Goal: Task Accomplishment & Management: Complete application form

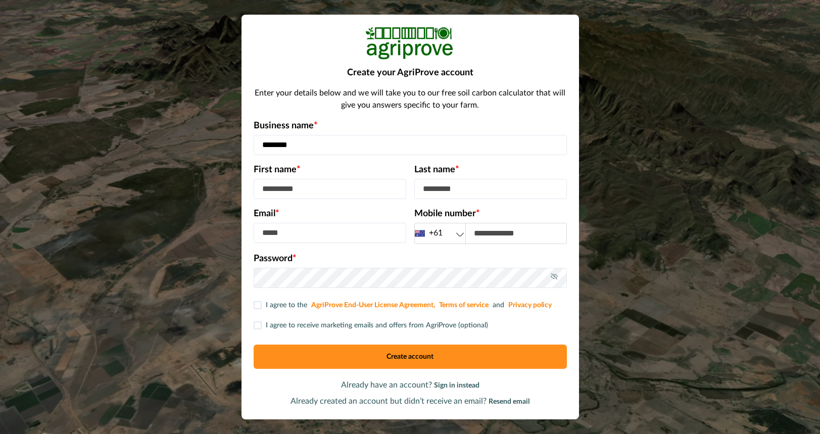
type input "********"
type input "*******"
click at [435, 191] on input "**********" at bounding box center [490, 189] width 153 height 20
type input "**********"
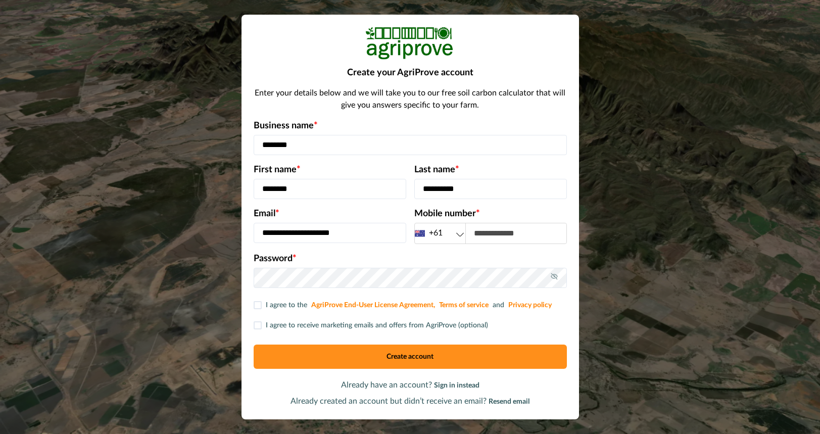
type input "**********"
click at [346, 265] on p "Password *" at bounding box center [410, 259] width 313 height 14
click at [396, 257] on p "Password *" at bounding box center [410, 259] width 313 height 14
click at [379, 241] on input "**********" at bounding box center [330, 233] width 153 height 20
type input "**********"
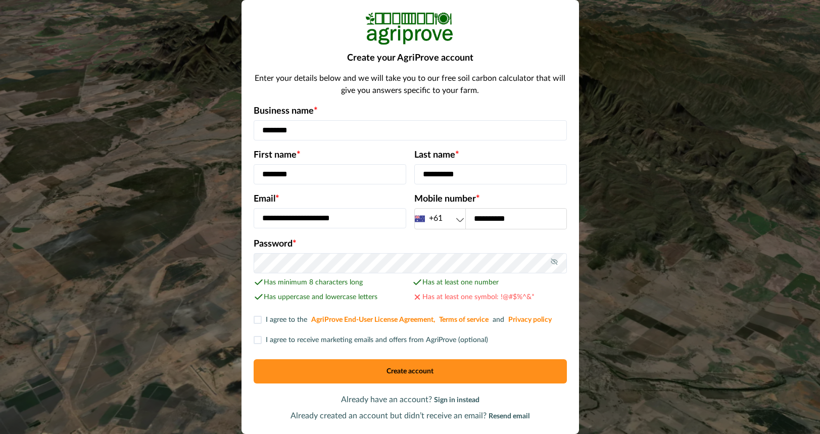
click at [261, 321] on span at bounding box center [258, 320] width 8 height 8
click at [261, 340] on span at bounding box center [258, 340] width 8 height 8
click at [404, 372] on button "Create account" at bounding box center [410, 371] width 313 height 24
click at [412, 375] on button "Create account" at bounding box center [410, 371] width 313 height 24
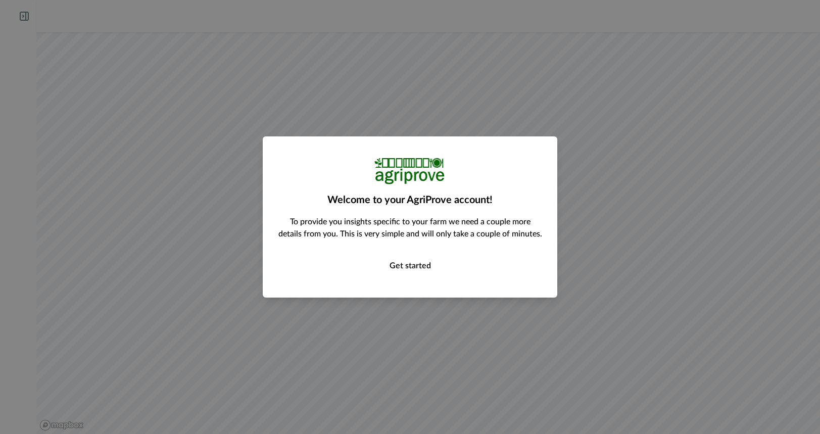
click at [412, 264] on button "Get started" at bounding box center [410, 266] width 264 height 20
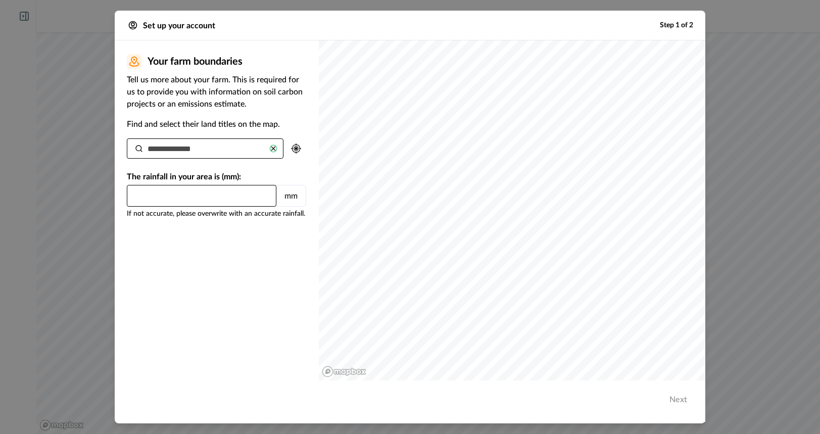
type input "*"
click at [190, 153] on input at bounding box center [205, 148] width 157 height 20
click at [158, 150] on input at bounding box center [205, 148] width 157 height 20
paste input "**********"
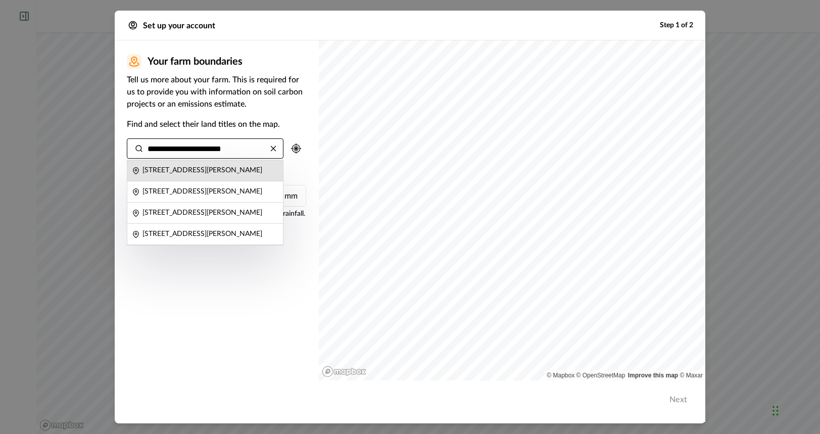
click at [205, 173] on p "[STREET_ADDRESS][PERSON_NAME]" at bounding box center [202, 170] width 120 height 11
type input "**********"
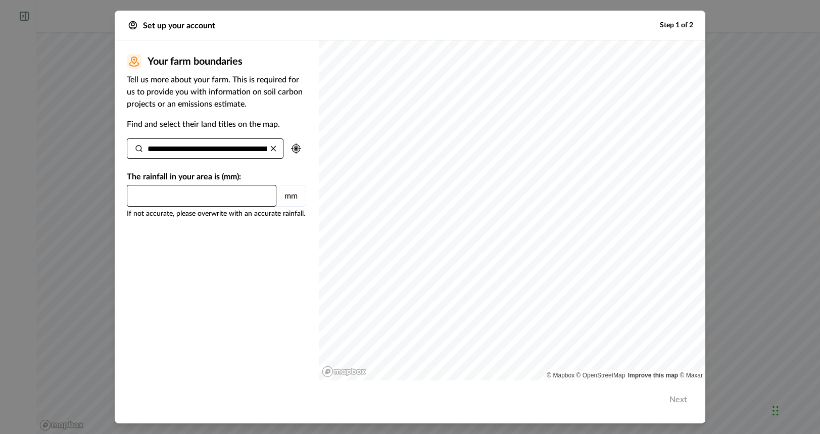
type input "***"
click at [249, 149] on input "**********" at bounding box center [205, 148] width 157 height 20
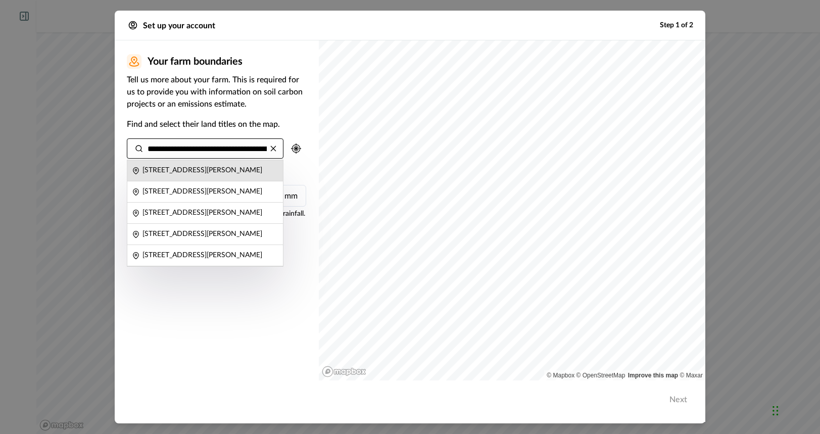
click at [207, 172] on p "[STREET_ADDRESS][PERSON_NAME]" at bounding box center [202, 170] width 120 height 11
type input "***"
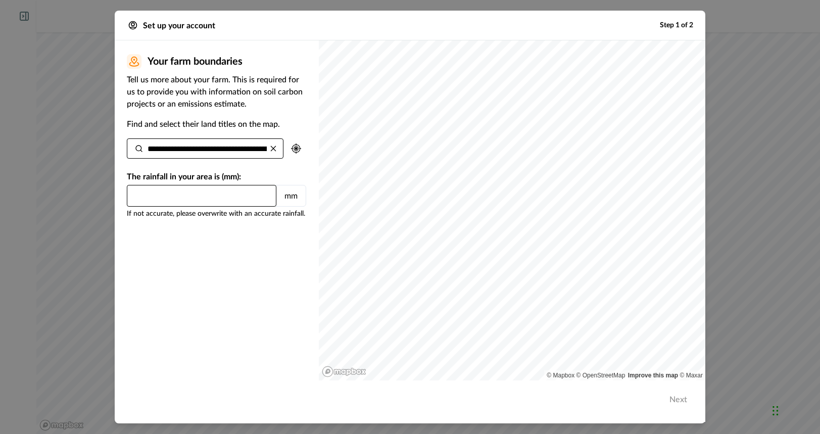
click at [274, 146] on icon at bounding box center [273, 148] width 8 height 8
click at [184, 149] on input at bounding box center [205, 148] width 157 height 20
paste input "**********"
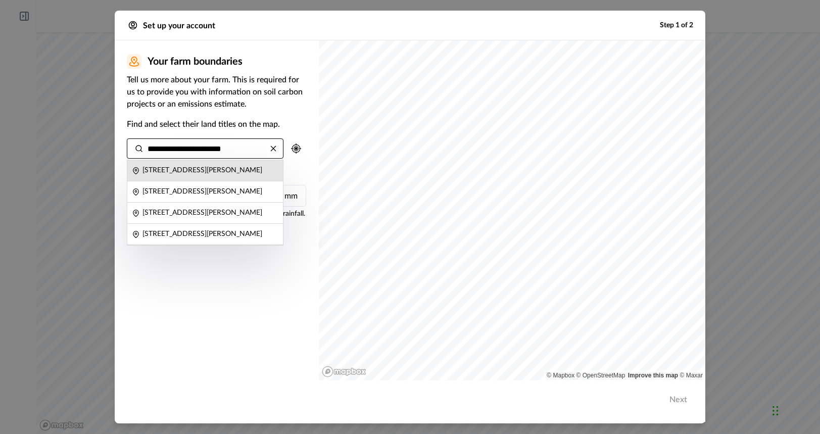
click at [199, 173] on p "[STREET_ADDRESS][PERSON_NAME]" at bounding box center [202, 170] width 120 height 11
type input "**********"
type input "***"
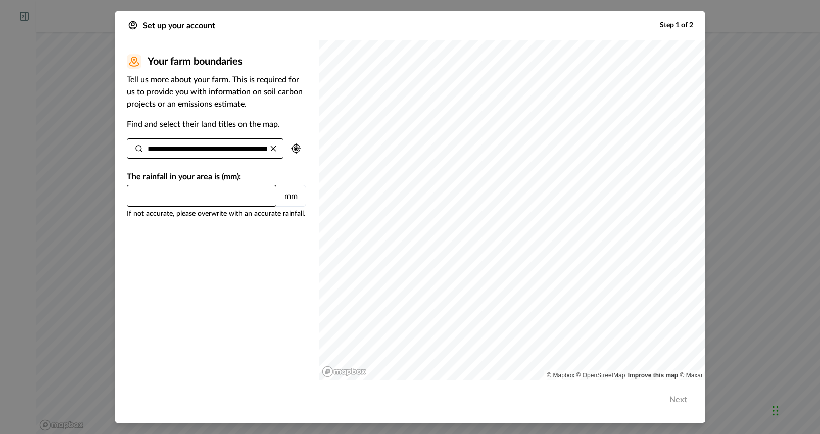
click at [226, 153] on input "**********" at bounding box center [205, 148] width 157 height 20
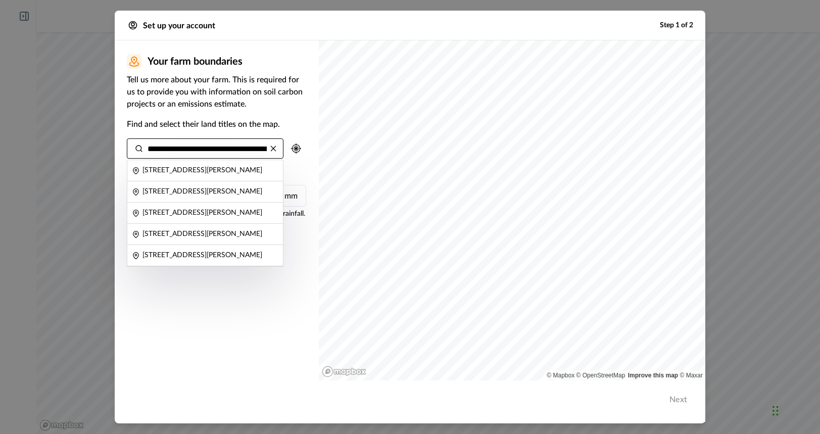
click at [226, 153] on input "**********" at bounding box center [205, 148] width 157 height 20
click at [206, 197] on p "[STREET_ADDRESS][PERSON_NAME]" at bounding box center [202, 191] width 120 height 11
type input "**********"
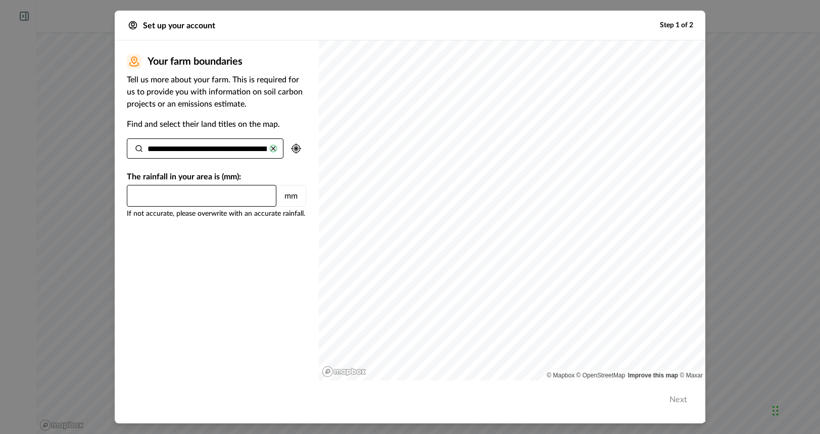
type input "***"
click at [274, 147] on icon at bounding box center [273, 148] width 8 height 8
click at [222, 152] on input at bounding box center [205, 148] width 157 height 20
paste input "**********"
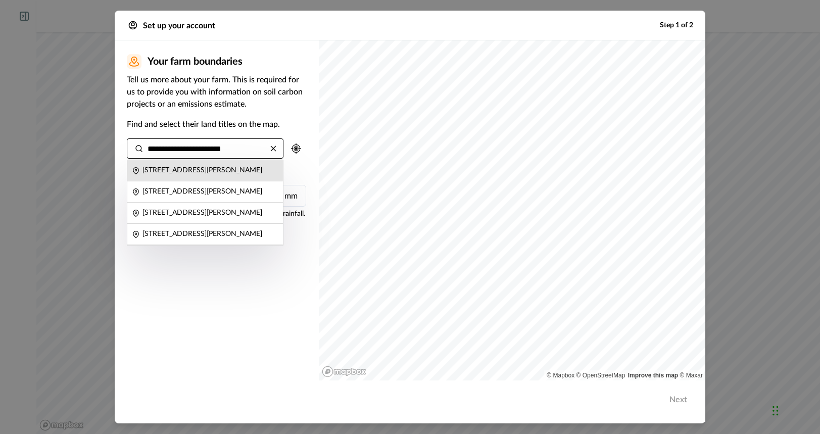
click at [241, 173] on p "[STREET_ADDRESS][PERSON_NAME]" at bounding box center [202, 170] width 120 height 11
type input "**********"
type input "***"
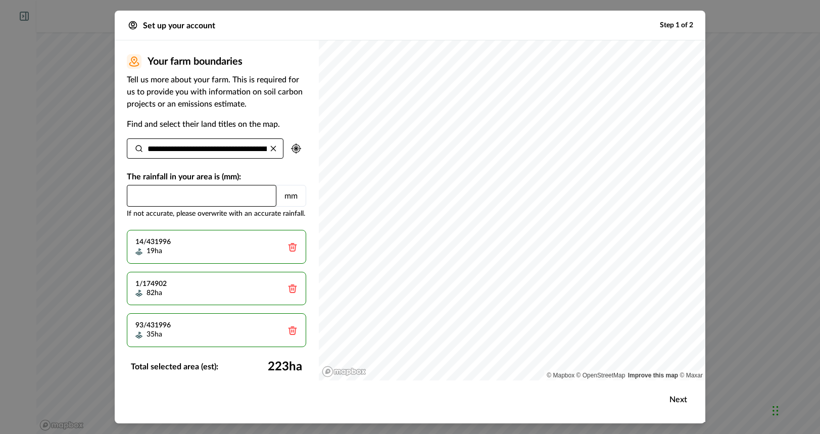
click at [291, 245] on icon at bounding box center [293, 247] width 8 height 8
click at [291, 329] on icon at bounding box center [293, 331] width 8 height 8
click at [291, 288] on icon at bounding box center [292, 288] width 10 height 10
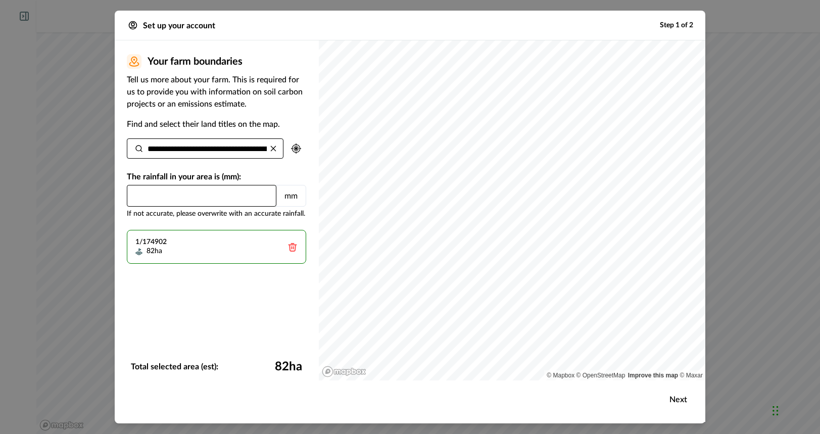
click at [680, 399] on button "Next" at bounding box center [678, 399] width 34 height 20
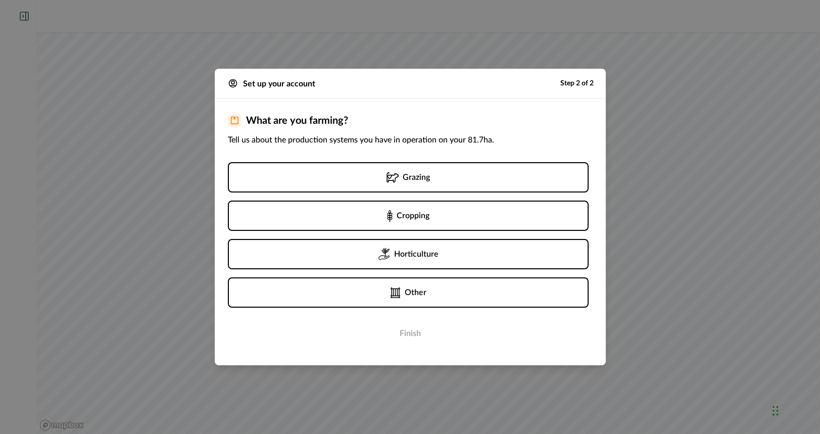
click at [416, 181] on p "Grazing" at bounding box center [416, 177] width 27 height 12
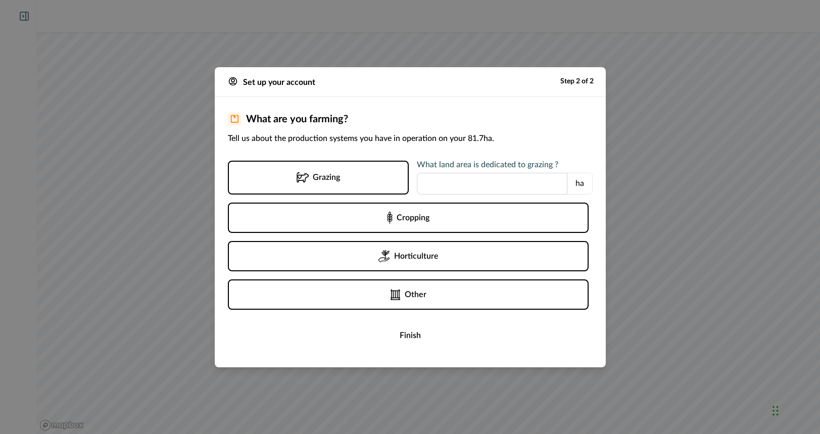
type input "**"
click at [410, 336] on button "Finish" at bounding box center [410, 336] width 365 height 20
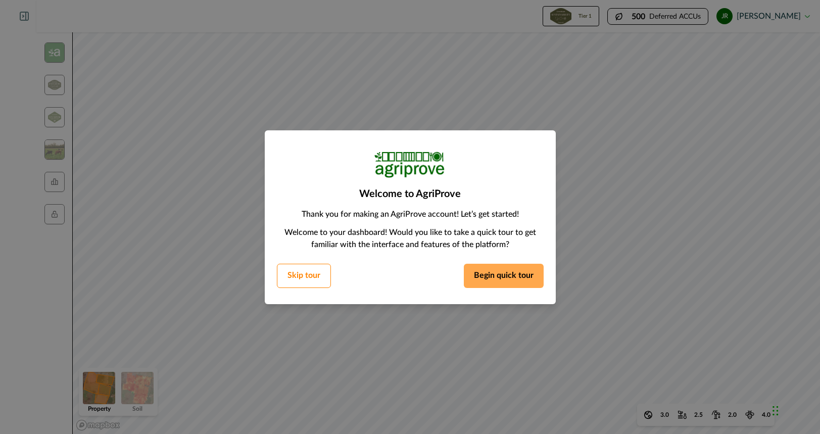
click at [487, 275] on button "Begin quick tour" at bounding box center [504, 276] width 80 height 24
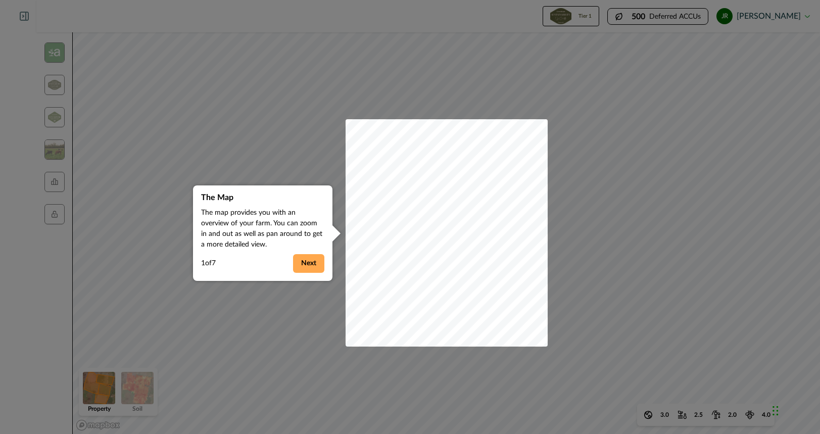
click at [307, 265] on button "Next" at bounding box center [308, 263] width 31 height 19
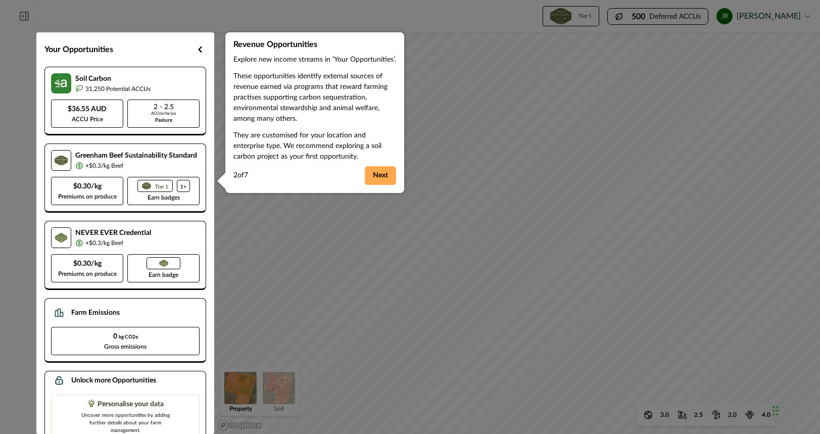
click at [385, 176] on button "Next" at bounding box center [380, 175] width 31 height 19
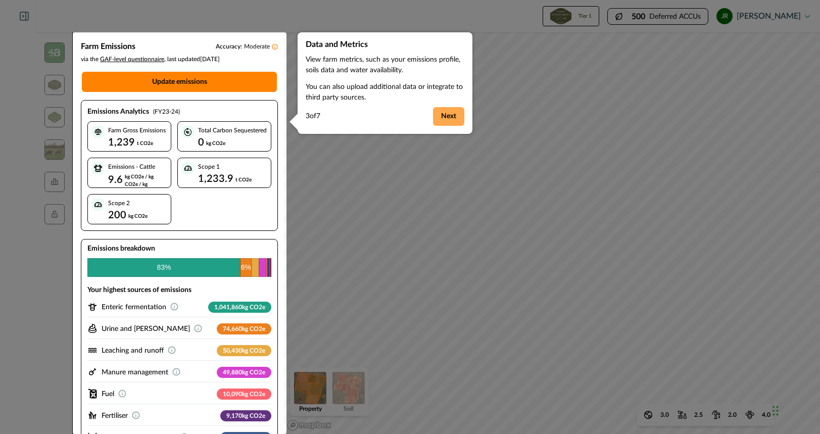
click at [451, 117] on button "Next" at bounding box center [448, 116] width 31 height 19
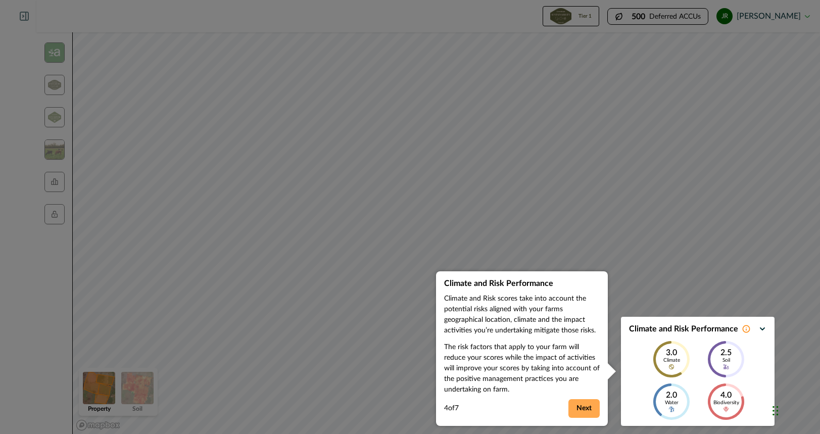
click at [584, 407] on button "Next" at bounding box center [583, 408] width 31 height 19
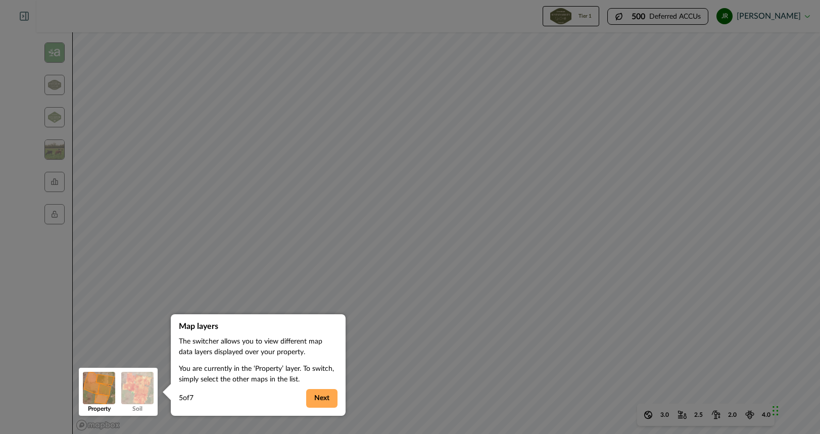
click at [325, 400] on button "Next" at bounding box center [321, 398] width 31 height 19
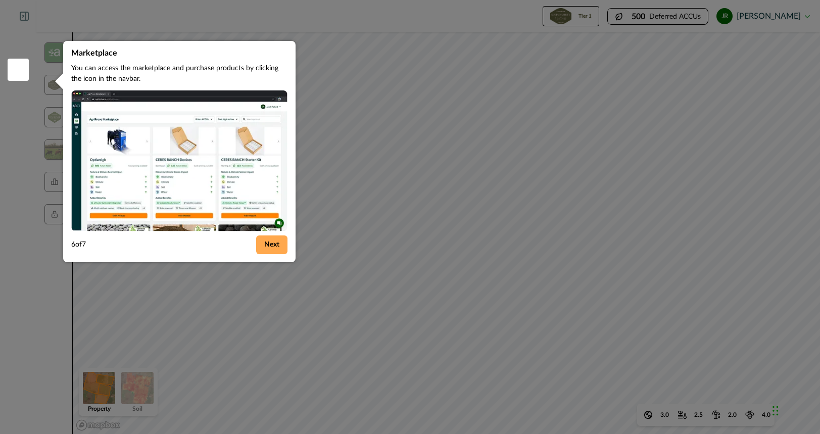
click at [270, 247] on button "Next" at bounding box center [271, 244] width 31 height 19
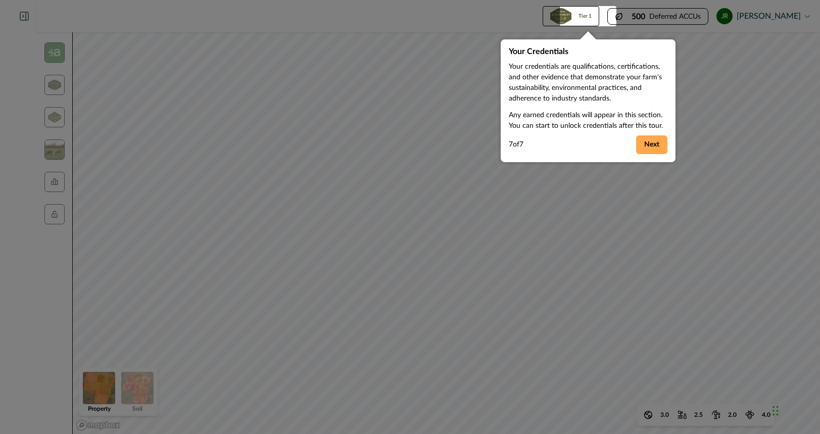
click at [648, 142] on button "Next" at bounding box center [651, 144] width 31 height 19
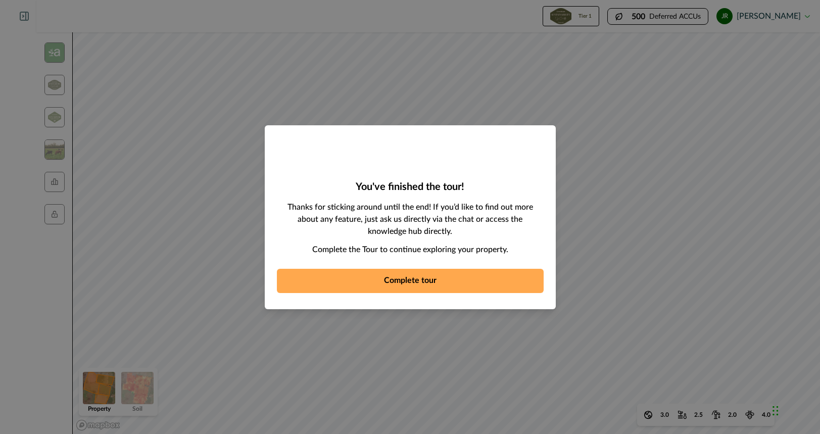
click at [433, 287] on button "Complete tour" at bounding box center [410, 281] width 267 height 24
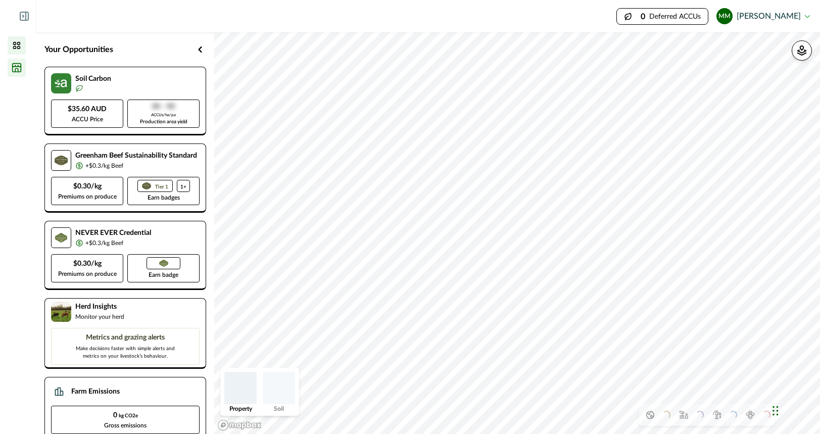
click at [19, 65] on icon at bounding box center [17, 68] width 10 height 10
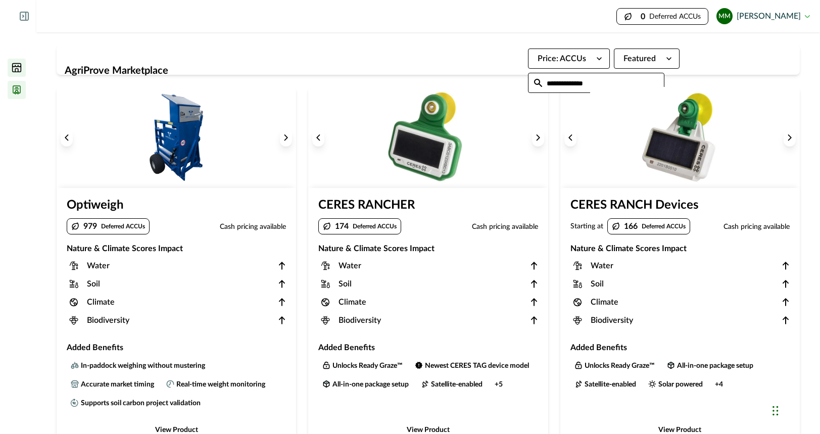
click at [19, 90] on icon at bounding box center [17, 90] width 10 height 10
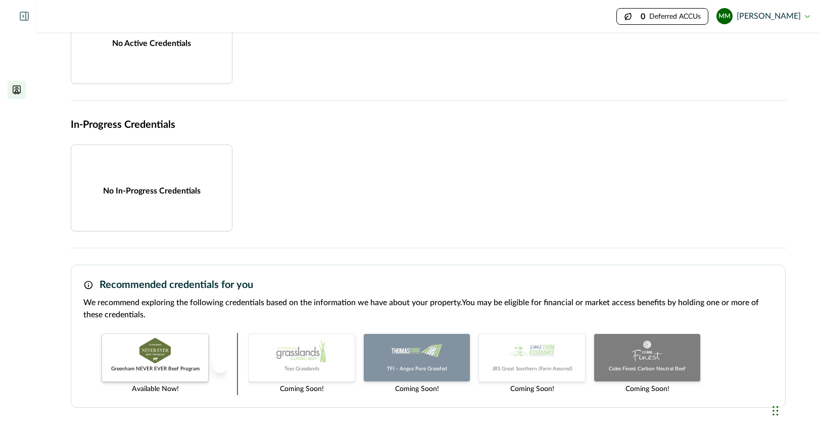
scroll to position [92, 0]
click at [222, 364] on icon "Next project" at bounding box center [219, 364] width 7 height 7
click at [92, 364] on icon "Previous project" at bounding box center [90, 364] width 7 height 7
click at [18, 112] on icon at bounding box center [17, 112] width 10 height 10
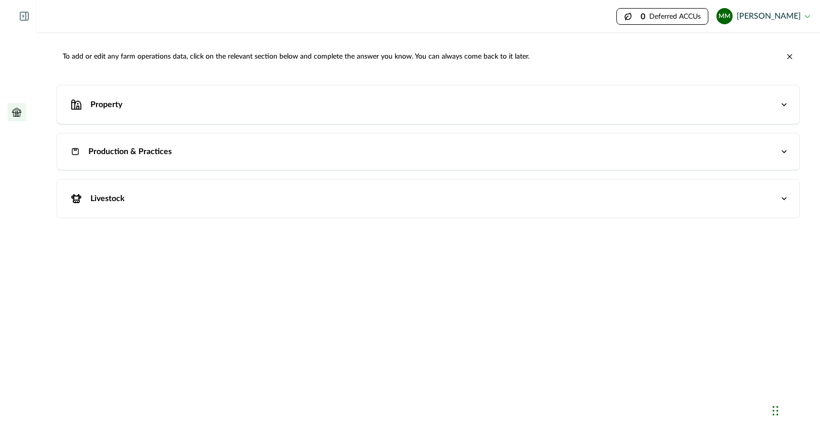
click at [109, 109] on p "Property" at bounding box center [106, 105] width 32 height 12
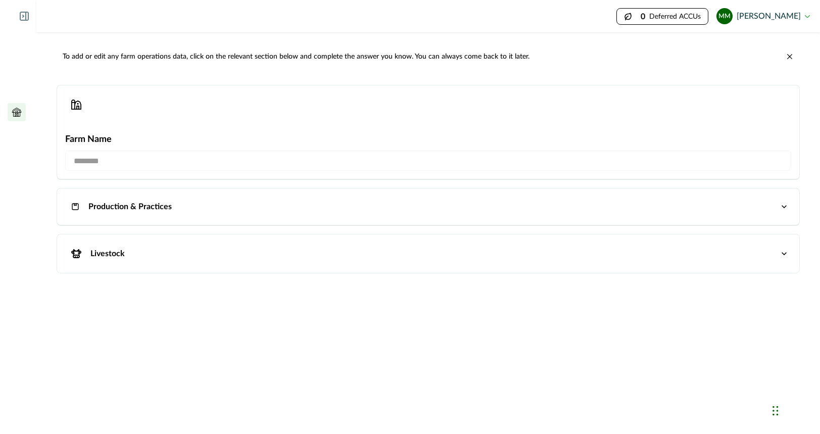
click at [107, 210] on p "Production & Practices" at bounding box center [129, 207] width 83 height 12
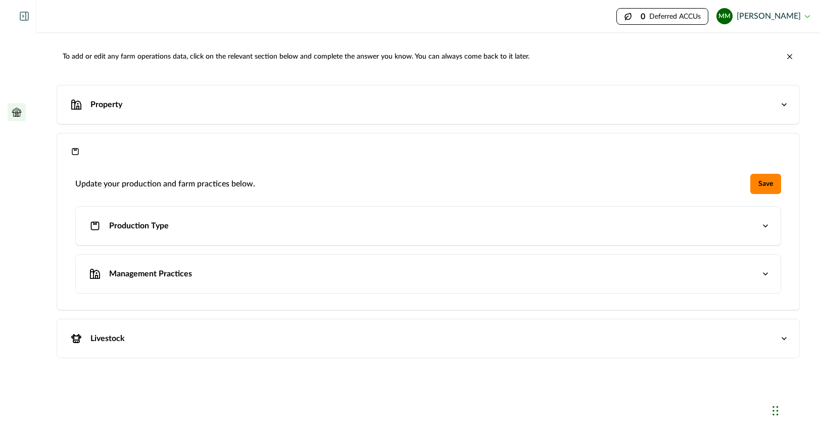
click at [107, 336] on p "Livestock" at bounding box center [107, 338] width 34 height 12
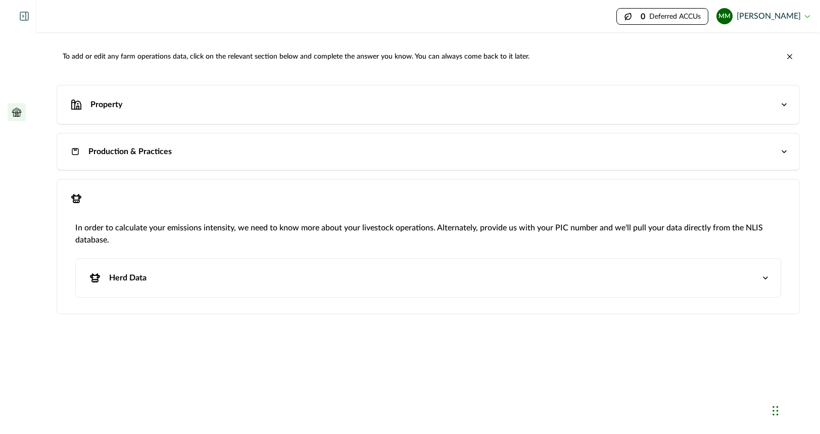
click at [112, 160] on button "Production & Practices" at bounding box center [428, 151] width 742 height 36
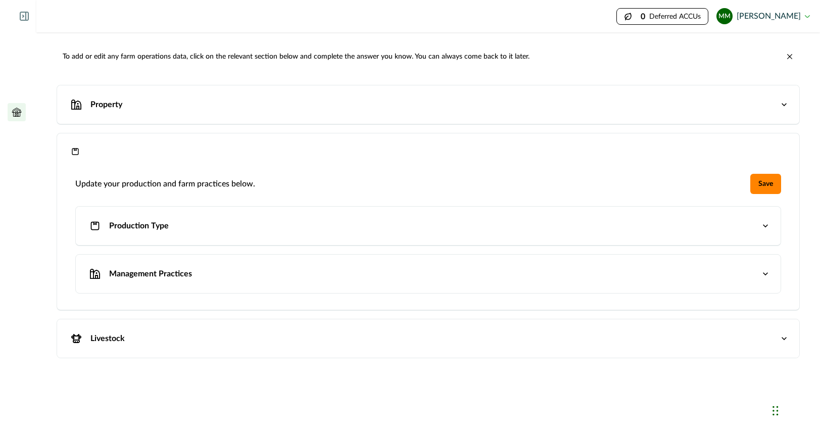
click at [114, 259] on button "Management Practices" at bounding box center [428, 274] width 705 height 38
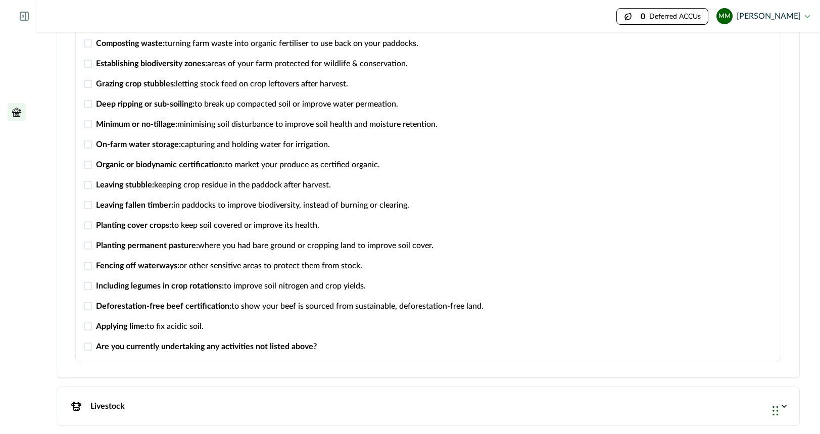
scroll to position [409, 0]
click at [153, 401] on div "Livestock" at bounding box center [423, 406] width 712 height 18
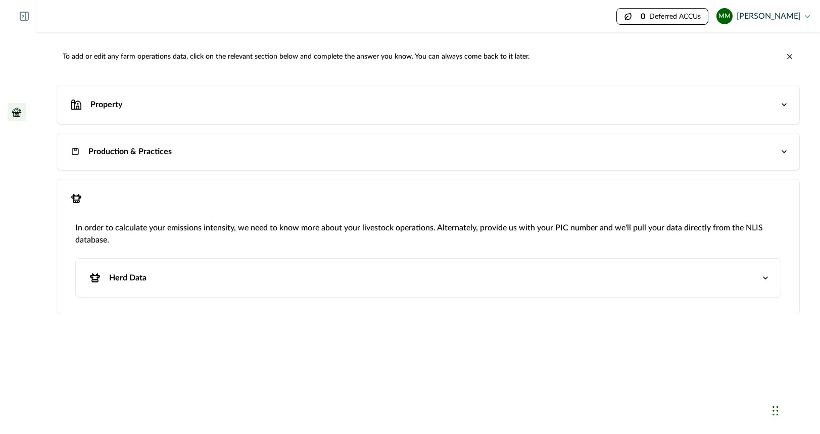
click at [130, 267] on button "Herd Data" at bounding box center [428, 278] width 705 height 38
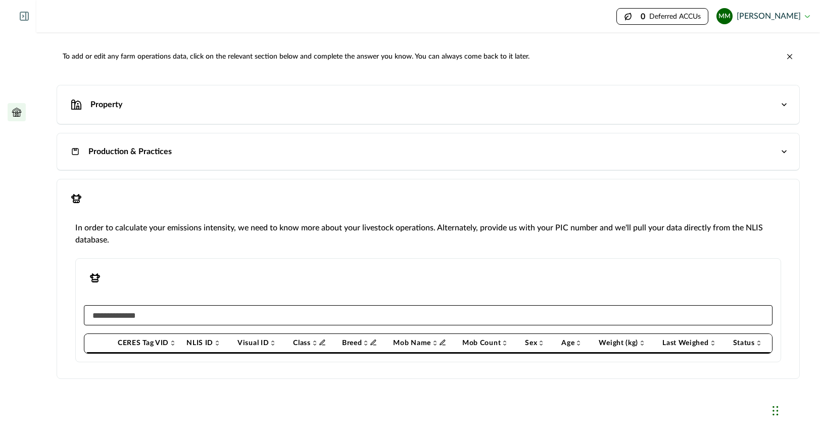
click at [101, 191] on div "Livestock" at bounding box center [423, 198] width 712 height 18
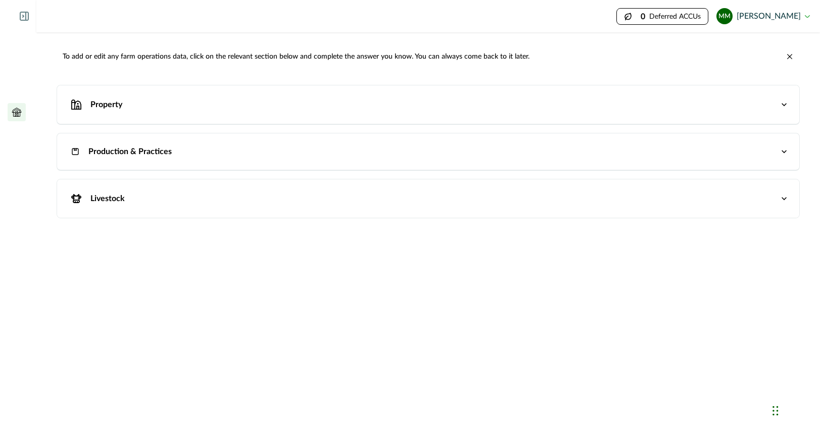
click at [113, 146] on p "Production & Practices" at bounding box center [129, 151] width 83 height 12
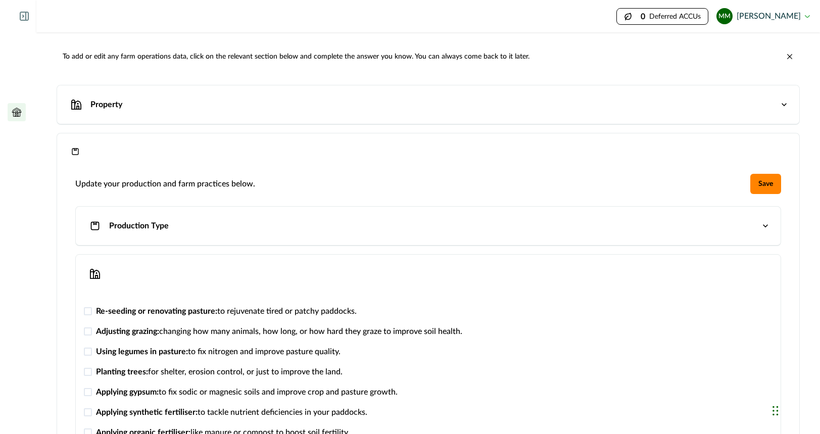
click at [133, 223] on p "Production Type" at bounding box center [139, 226] width 60 height 12
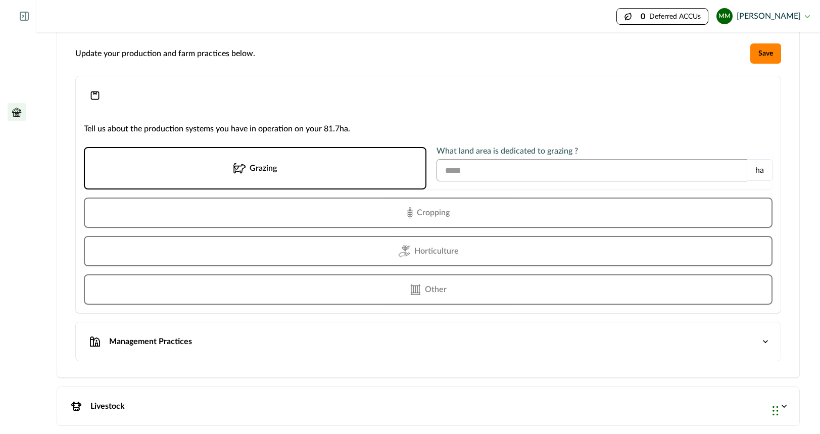
scroll to position [130, 0]
click at [260, 169] on p "Grazing" at bounding box center [263, 169] width 27 height 10
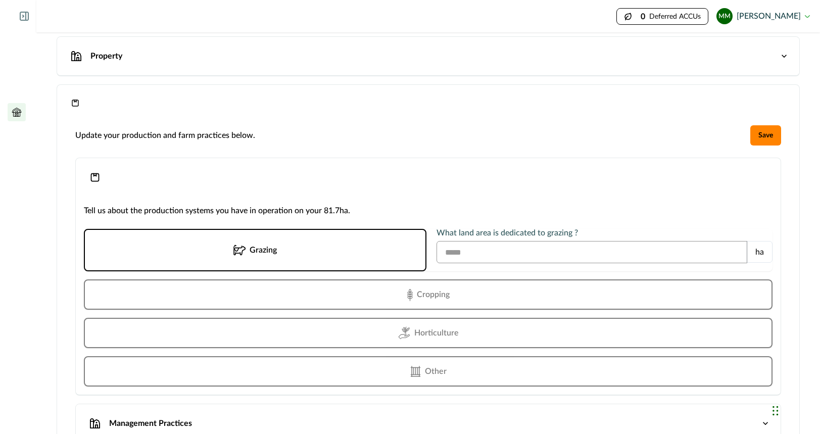
click at [209, 155] on div "Update your production and farm practices below. Save Production Type Tell us a…" at bounding box center [428, 288] width 726 height 326
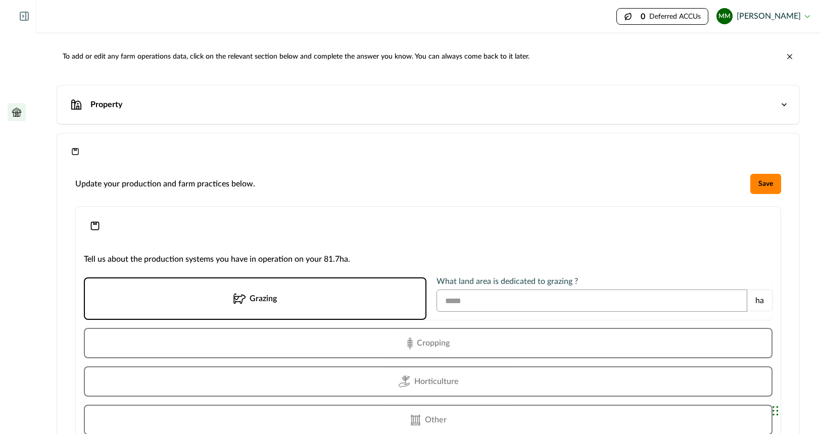
scroll to position [0, 0]
click at [136, 116] on button "Property" at bounding box center [428, 104] width 742 height 38
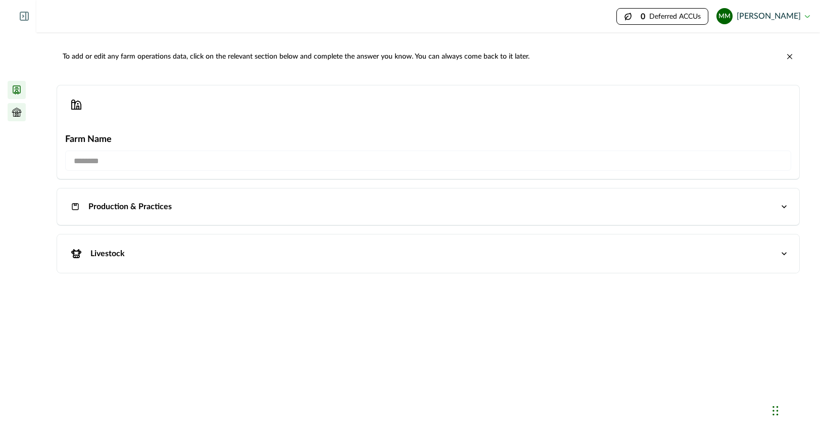
click at [20, 86] on icon at bounding box center [16, 90] width 7 height 8
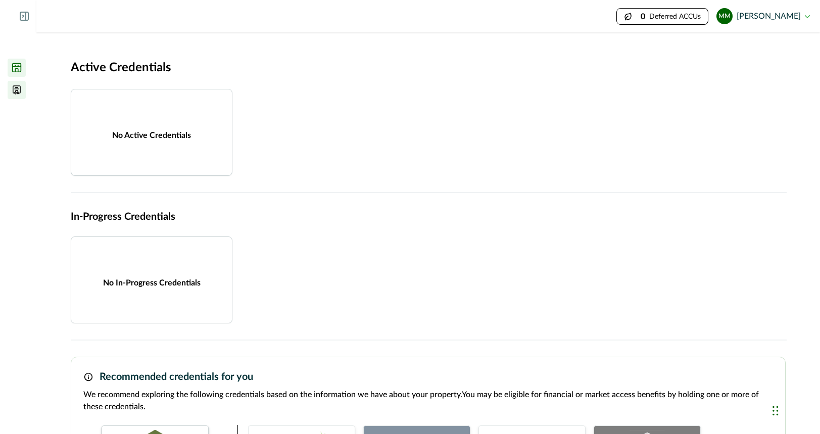
click at [19, 68] on icon at bounding box center [17, 68] width 10 height 10
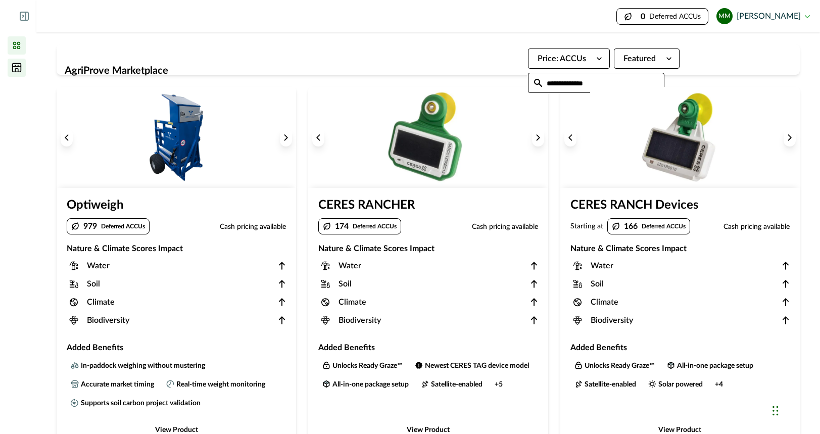
click at [22, 42] on li at bounding box center [17, 45] width 18 height 18
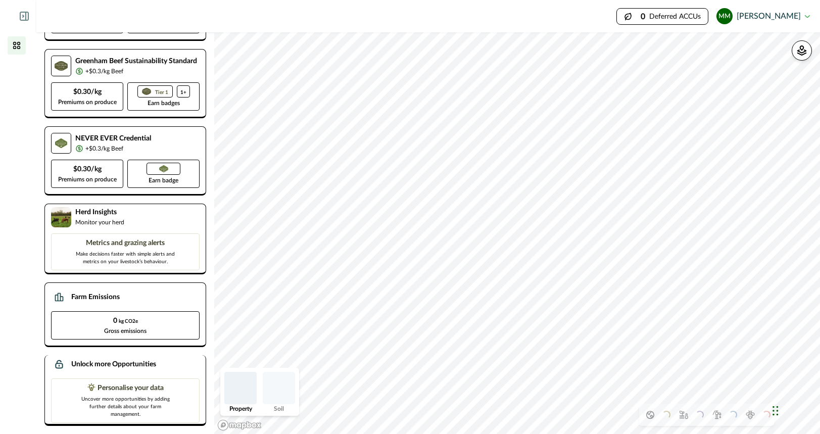
scroll to position [100, 0]
click at [122, 405] on p "Uncover more opportunities by adding further details about your farm management." at bounding box center [125, 406] width 101 height 25
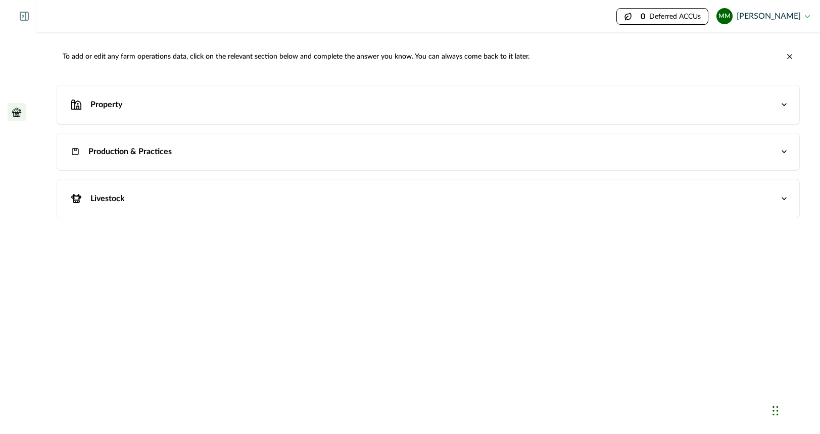
click at [149, 196] on div "Livestock" at bounding box center [423, 198] width 712 height 18
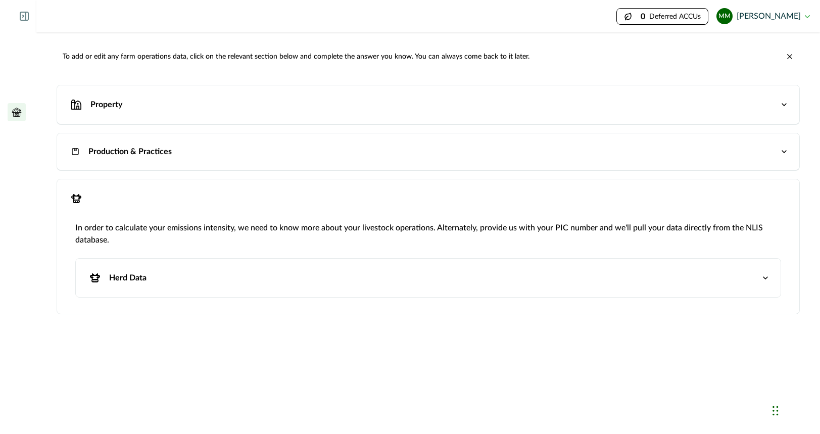
click at [142, 284] on div "Herd Data" at bounding box center [423, 278] width 674 height 18
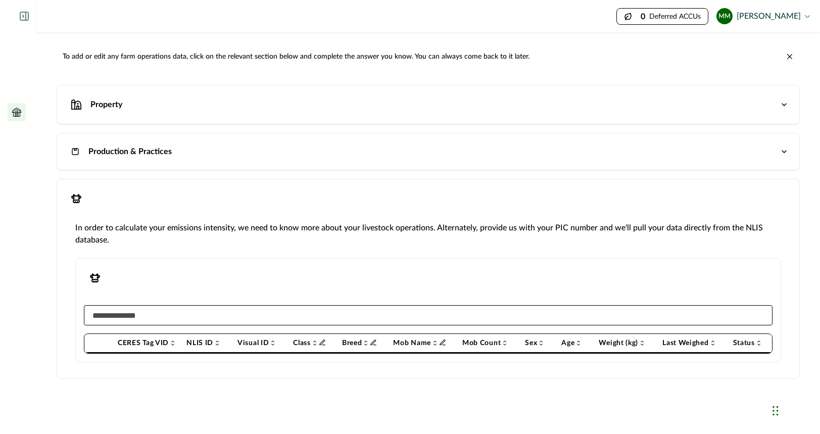
click at [129, 152] on p "Production & Practices" at bounding box center [129, 151] width 83 height 12
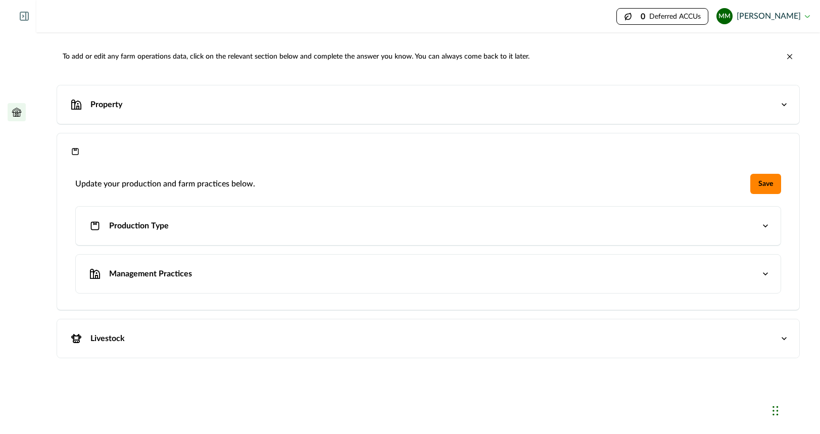
click at [149, 278] on p "Management Practices" at bounding box center [150, 274] width 83 height 12
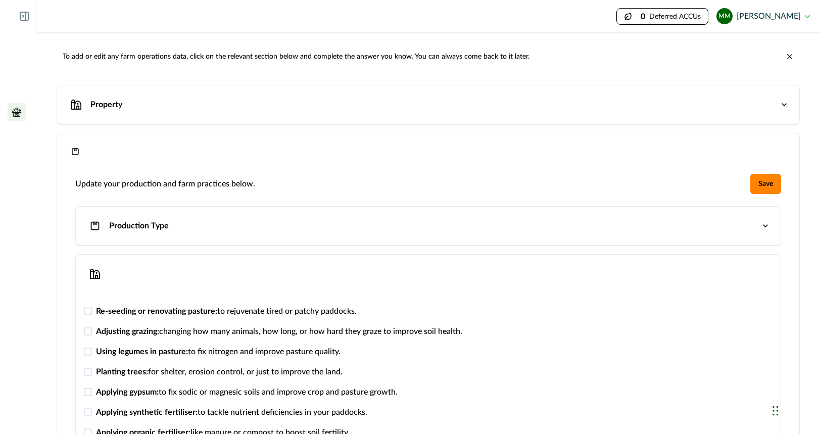
click at [109, 103] on p "Property" at bounding box center [106, 105] width 32 height 12
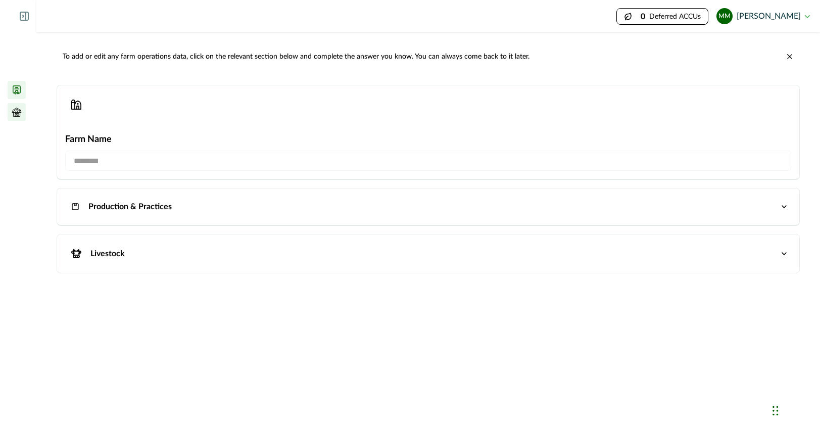
click at [18, 87] on icon at bounding box center [17, 90] width 10 height 10
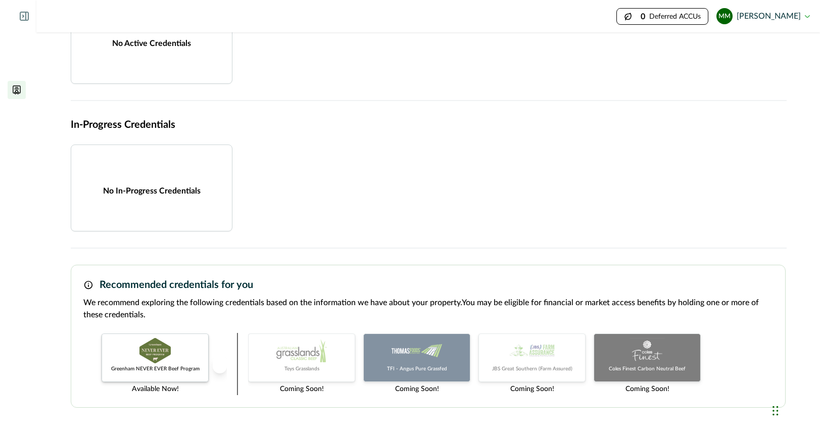
scroll to position [92, 0]
click at [154, 349] on img at bounding box center [154, 350] width 31 height 25
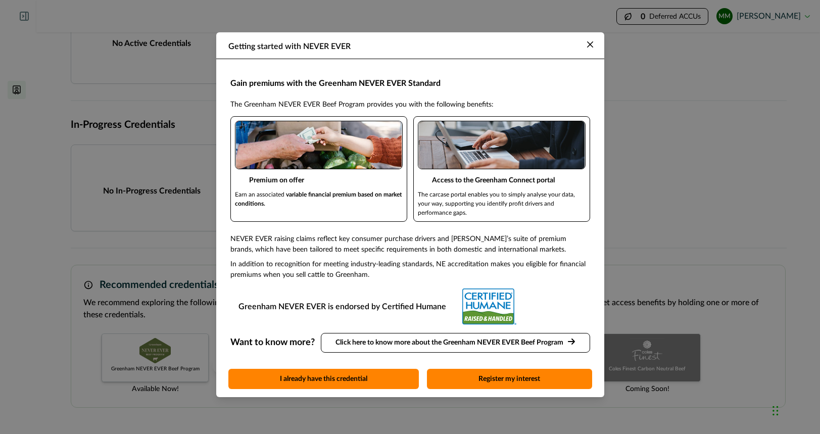
click at [454, 344] on p "Click here to know more about the Greenham NEVER EVER Beef Program" at bounding box center [449, 342] width 228 height 11
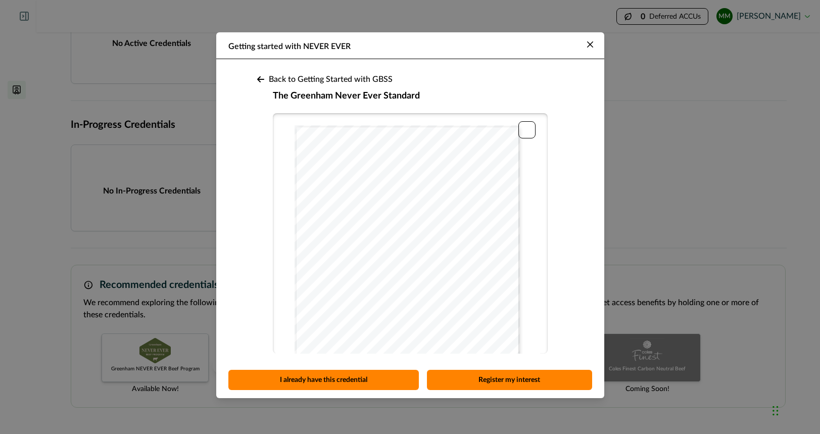
scroll to position [0, 0]
click at [260, 77] on icon at bounding box center [261, 79] width 8 height 8
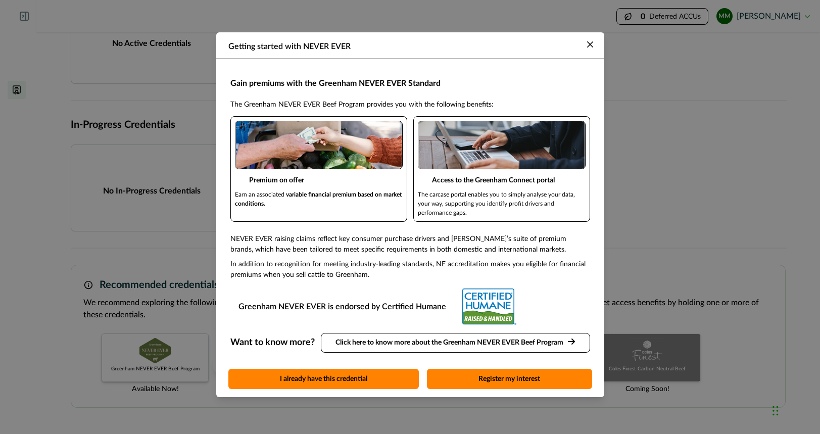
click at [706, 241] on div "Getting started with NEVER EVER Gain premiums with the Greenham NEVER EVER Stan…" at bounding box center [410, 217] width 820 height 434
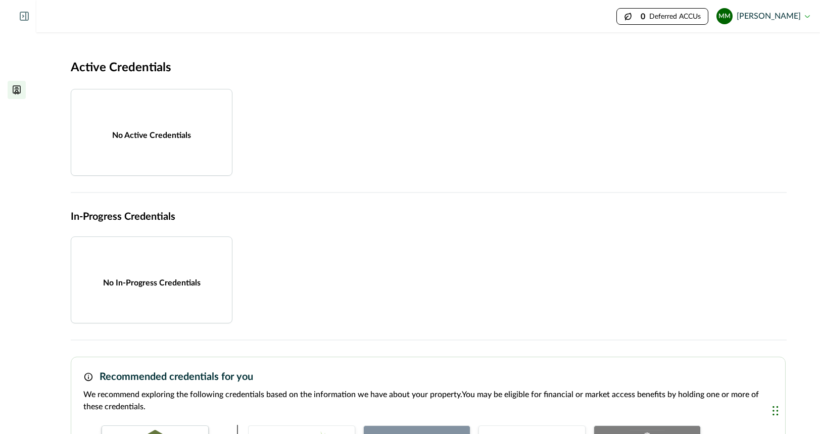
click at [15, 35] on div at bounding box center [18, 64] width 36 height 129
click at [15, 43] on icon at bounding box center [17, 45] width 10 height 10
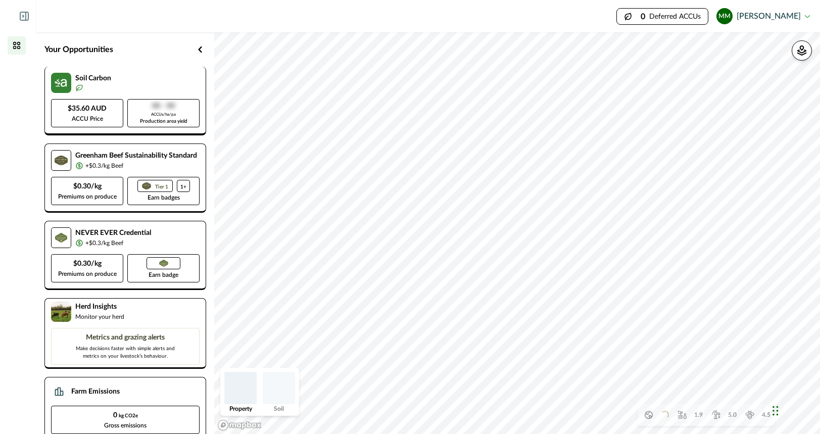
click at [156, 115] on p "ACCUs/ha/pa" at bounding box center [163, 115] width 25 height 6
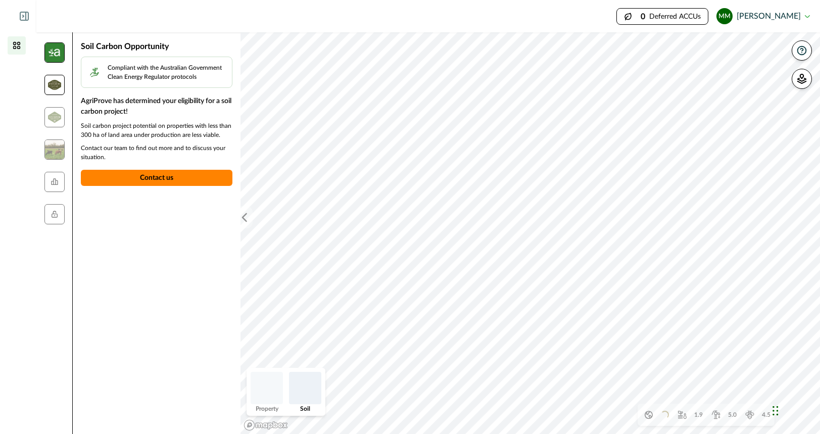
click at [55, 81] on img at bounding box center [54, 85] width 13 height 10
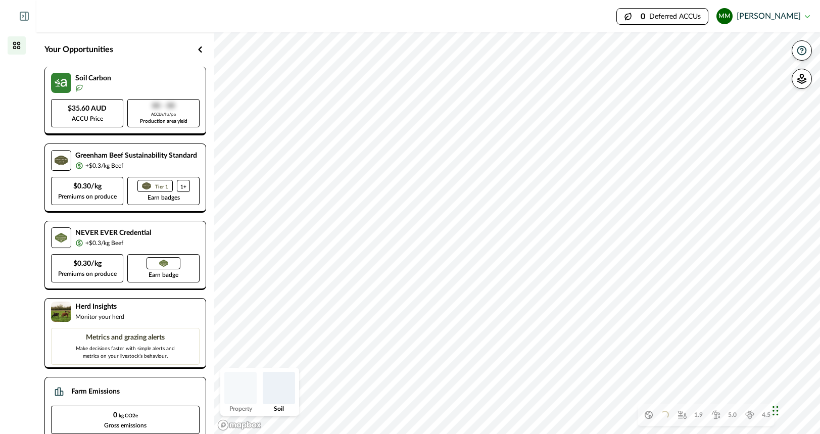
click at [140, 114] on div "00 - 00 ACCUs/ha/pa Production area yield" at bounding box center [163, 113] width 72 height 28
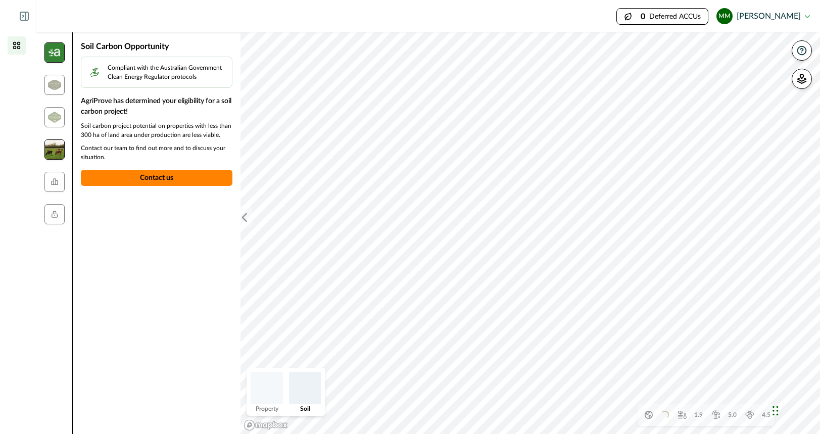
click at [55, 153] on img at bounding box center [54, 149] width 20 height 20
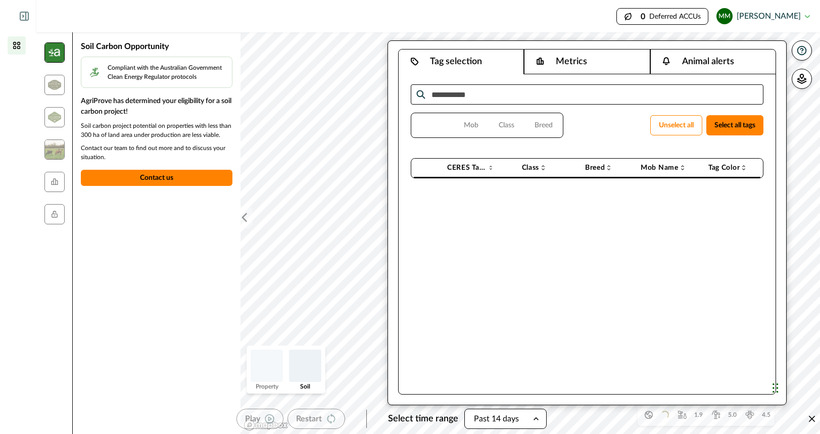
click at [599, 62] on button "Metrics" at bounding box center [587, 62] width 126 height 25
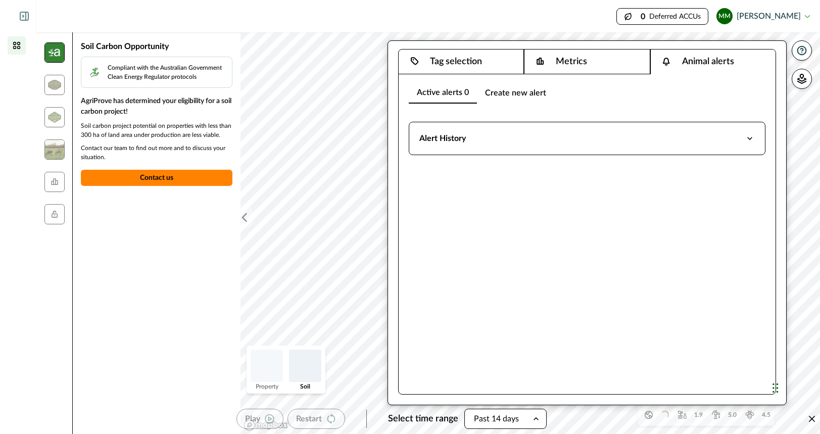
click at [704, 57] on button "Animal alerts" at bounding box center [712, 62] width 125 height 25
click at [153, 73] on p "Compliant with the Australian Government Clean Energy Regulator protocols" at bounding box center [167, 72] width 118 height 18
click at [57, 84] on img at bounding box center [54, 85] width 13 height 10
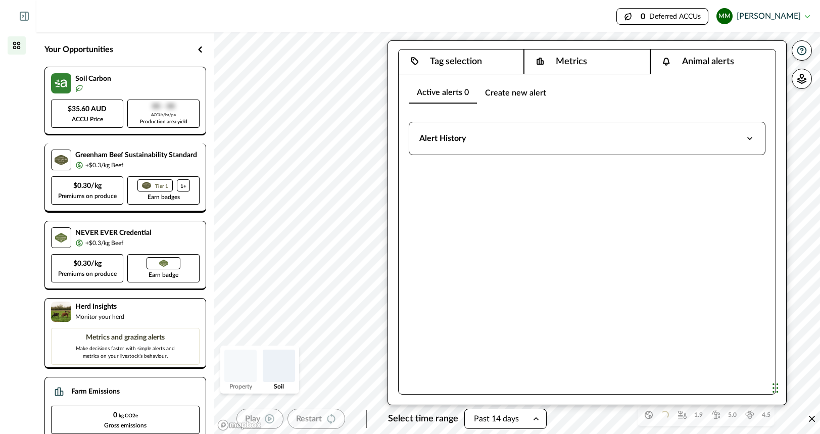
click at [108, 191] on div "$0.30/kg Premiums on produce" at bounding box center [87, 190] width 72 height 28
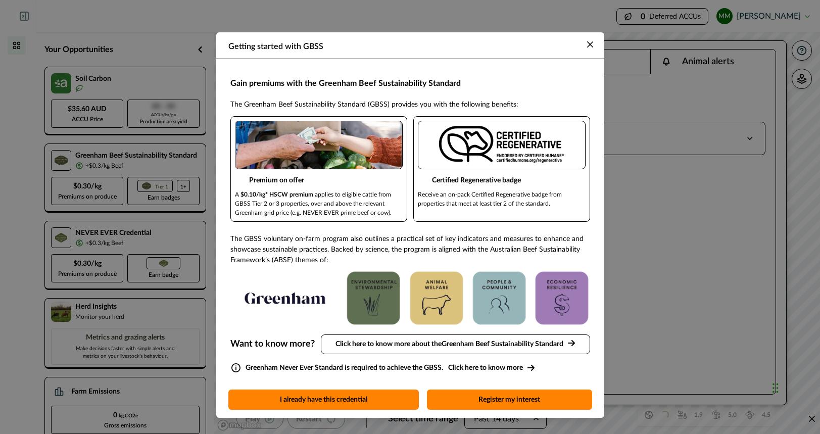
click at [114, 229] on div "Getting started with GBSS Gain premiums with the Greenham Beef Sustainability S…" at bounding box center [410, 217] width 820 height 434
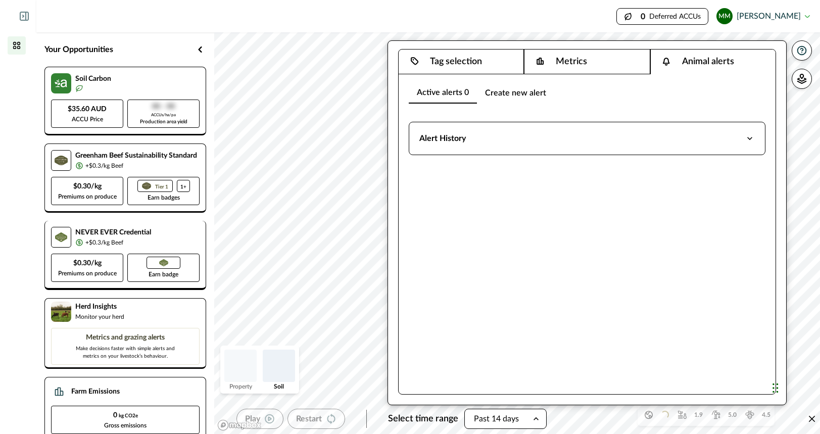
click at [90, 267] on p "$0.30/kg" at bounding box center [87, 263] width 28 height 11
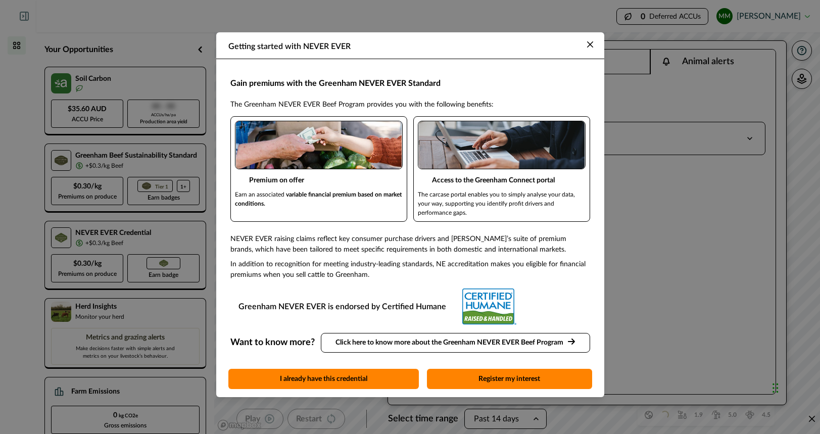
click at [613, 273] on div "Getting started with NEVER EVER Gain premiums with the Greenham NEVER EVER Stan…" at bounding box center [410, 217] width 820 height 434
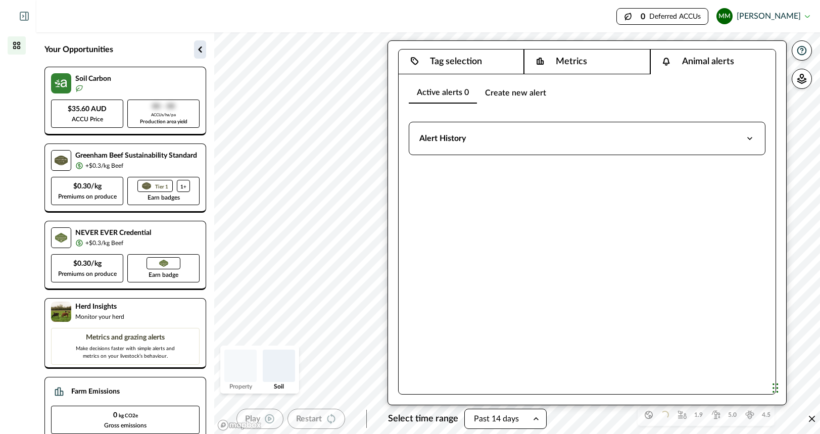
click at [202, 49] on icon "button" at bounding box center [200, 49] width 12 height 12
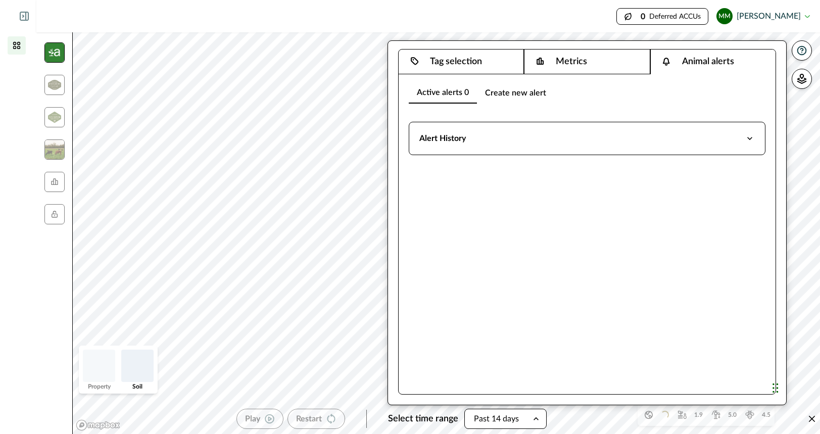
click at [62, 58] on img at bounding box center [54, 52] width 20 height 20
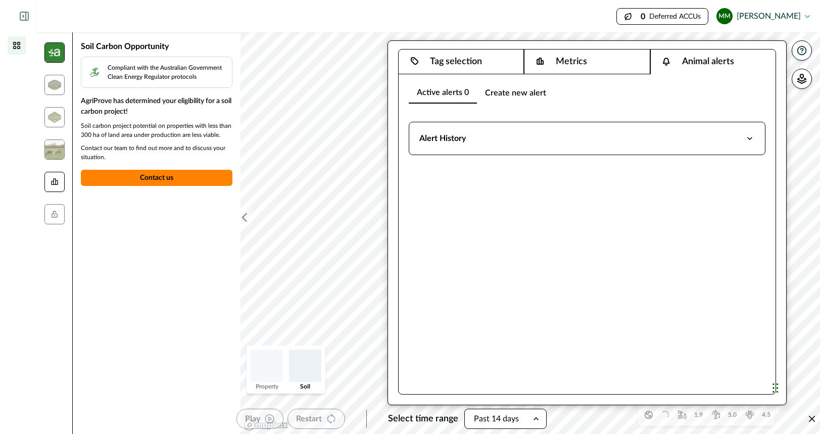
click at [56, 181] on icon at bounding box center [54, 181] width 7 height 7
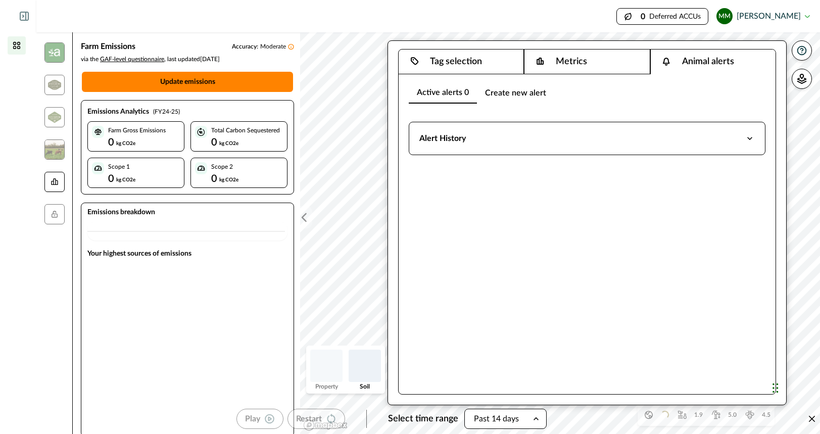
click at [50, 173] on div at bounding box center [54, 182] width 20 height 20
click at [57, 182] on icon at bounding box center [55, 182] width 8 height 8
click at [56, 218] on icon at bounding box center [55, 214] width 8 height 8
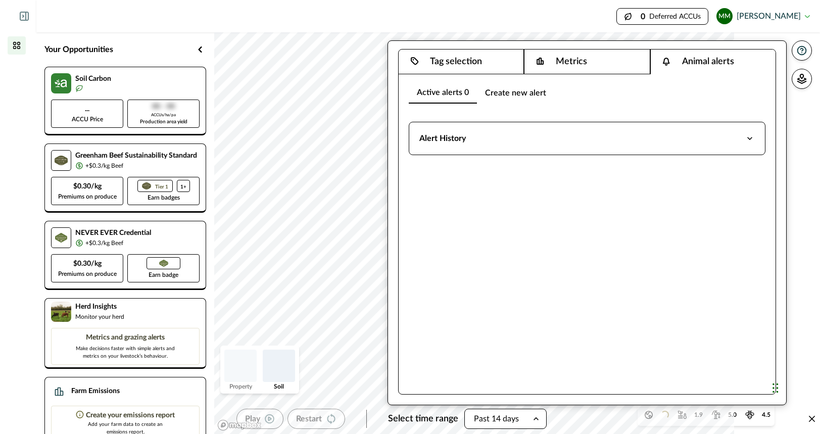
click at [49, 179] on div "Greenham Beef Sustainability Standard +$0.3/kg Beef $0.30/kg Premiums on produc…" at bounding box center [125, 177] width 162 height 69
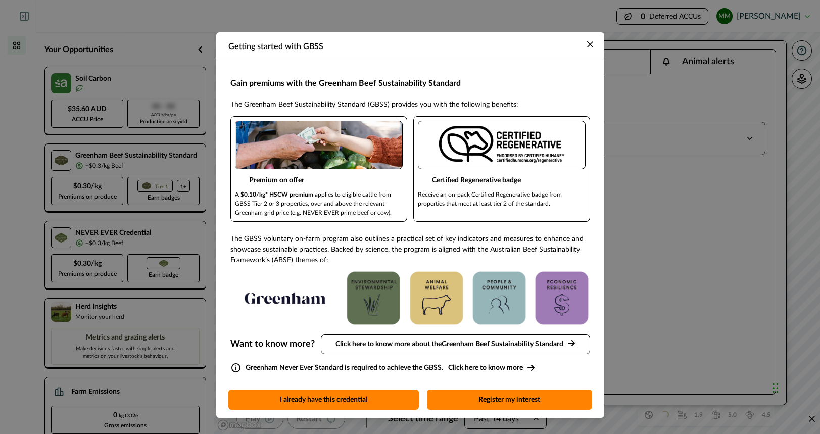
click at [592, 44] on icon "Close" at bounding box center [590, 44] width 6 height 6
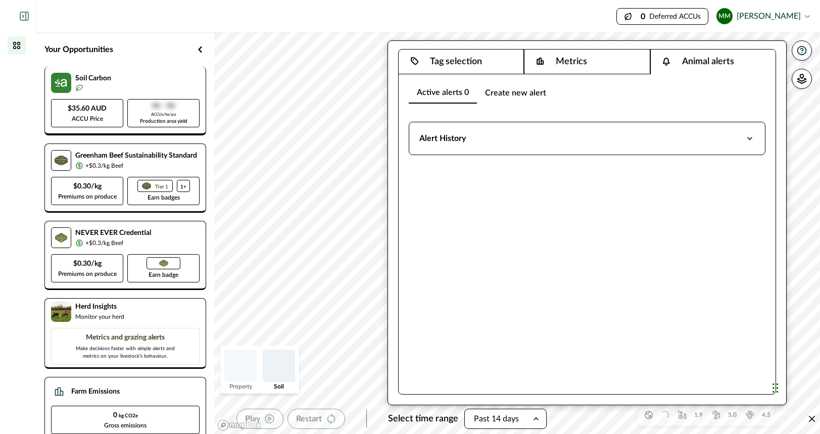
click at [86, 110] on p "$35.60 AUD" at bounding box center [87, 109] width 39 height 11
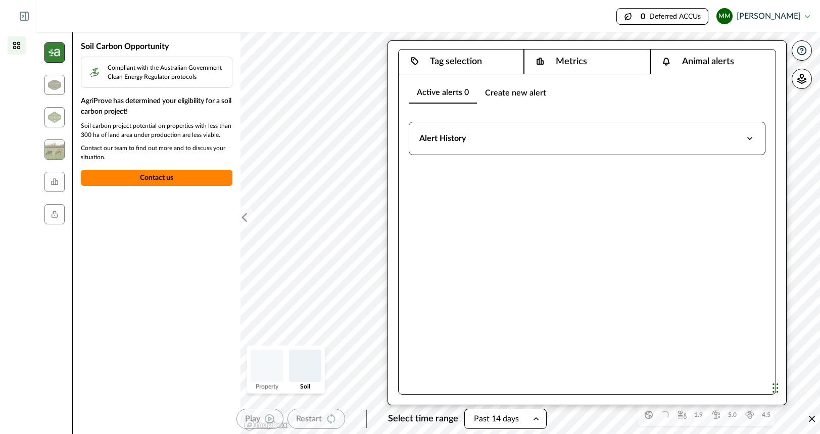
click at [57, 55] on img at bounding box center [54, 52] width 20 height 20
click at [21, 64] on icon at bounding box center [17, 68] width 9 height 9
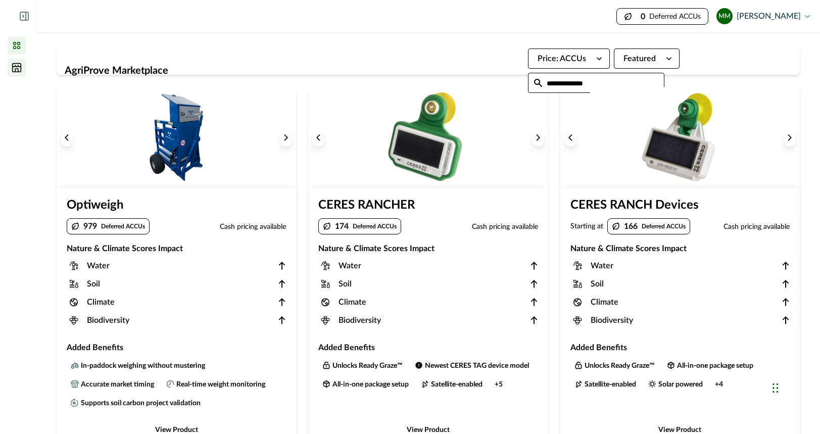
click at [18, 49] on icon at bounding box center [17, 45] width 10 height 10
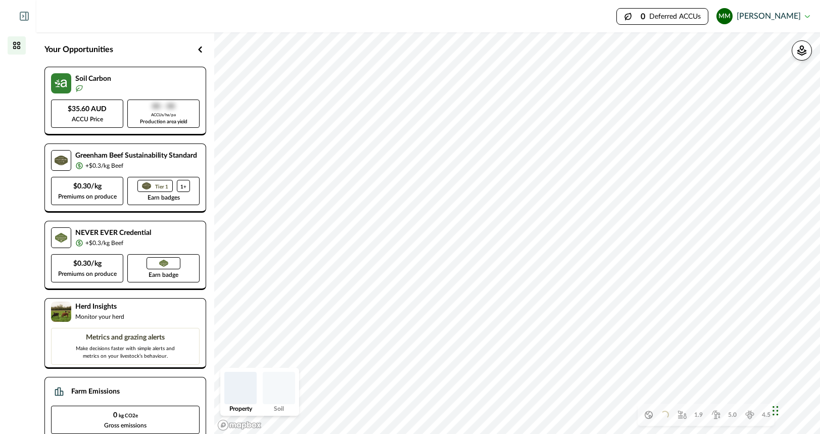
click at [284, 392] on img at bounding box center [279, 388] width 32 height 32
click at [246, 394] on img at bounding box center [240, 388] width 32 height 32
click at [18, 67] on icon at bounding box center [17, 68] width 10 height 10
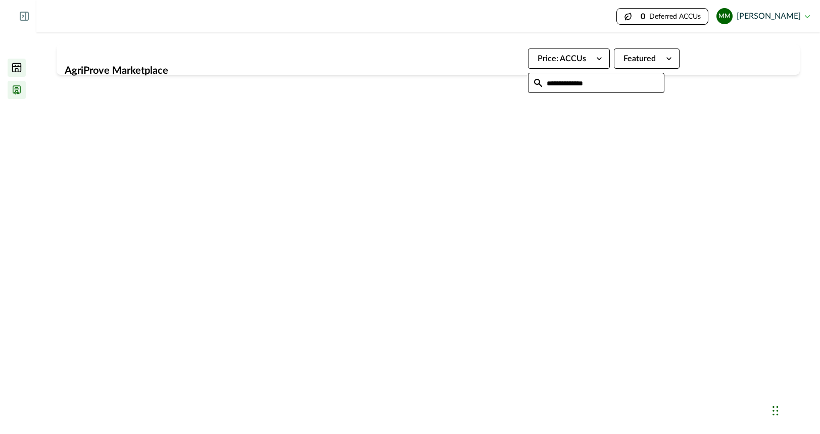
click at [16, 90] on icon at bounding box center [17, 90] width 10 height 10
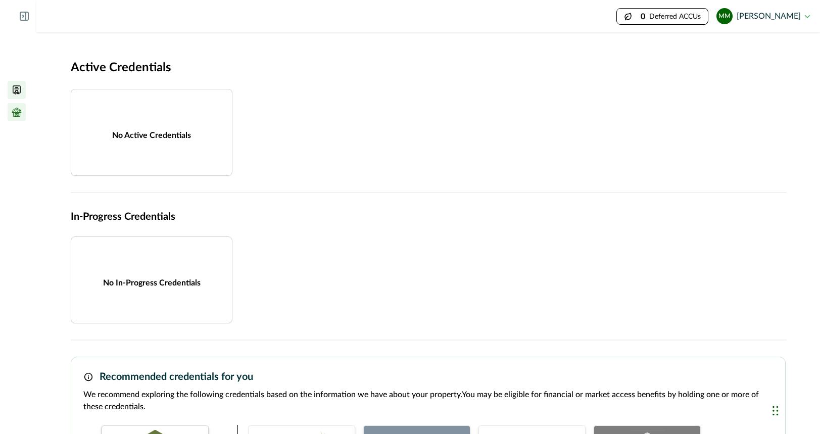
click at [17, 116] on icon at bounding box center [16, 114] width 3 height 3
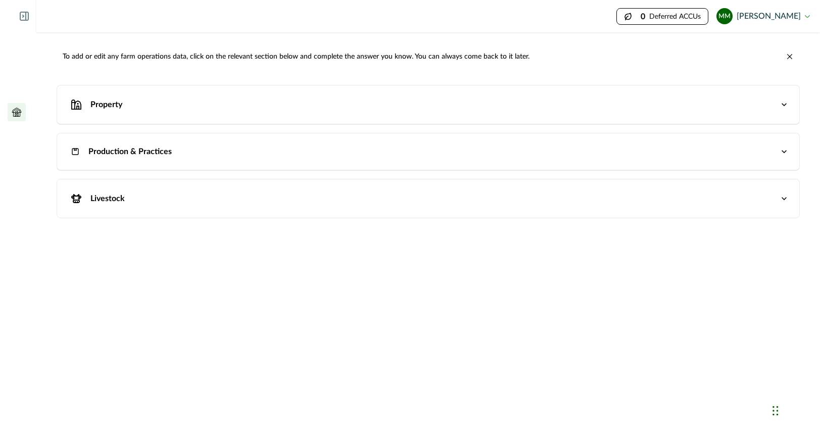
click at [104, 105] on p "Property" at bounding box center [106, 105] width 32 height 12
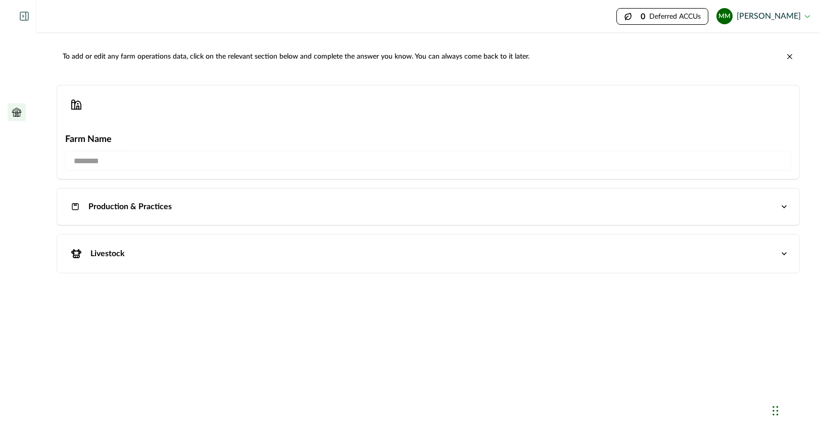
click at [105, 143] on p "Farm Name" at bounding box center [428, 140] width 726 height 14
click at [24, 42] on li at bounding box center [17, 45] width 18 height 18
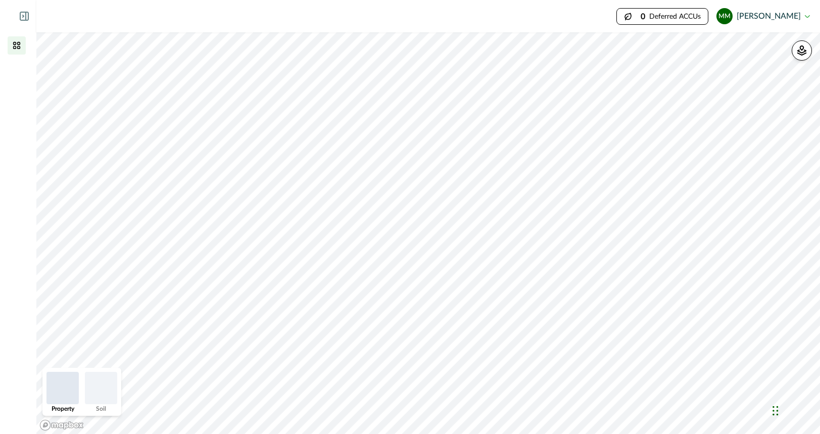
click at [14, 14] on img at bounding box center [9, 16] width 15 height 9
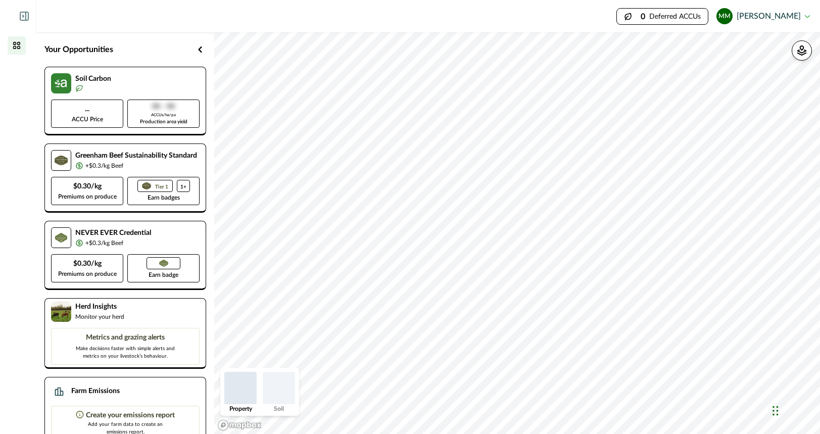
click at [14, 14] on img at bounding box center [9, 16] width 15 height 9
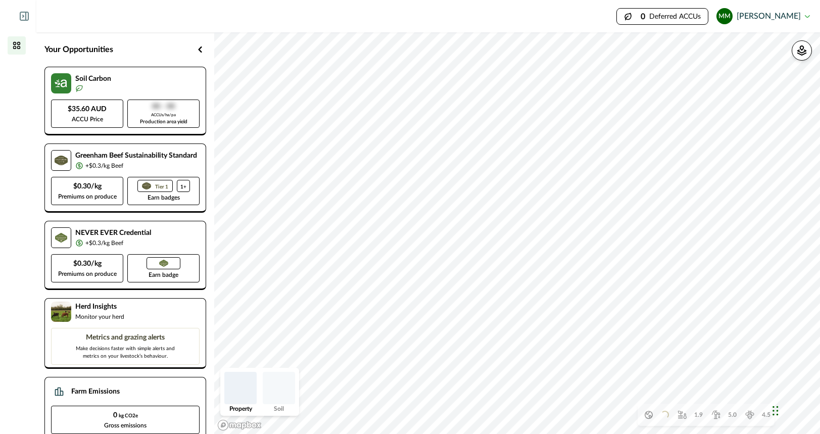
click at [125, 48] on div "Your Opportunities" at bounding box center [125, 49] width 162 height 18
click at [808, 13] on button "MM [PERSON_NAME]" at bounding box center [762, 16] width 93 height 24
click at [803, 50] on icon "button" at bounding box center [802, 50] width 10 height 10
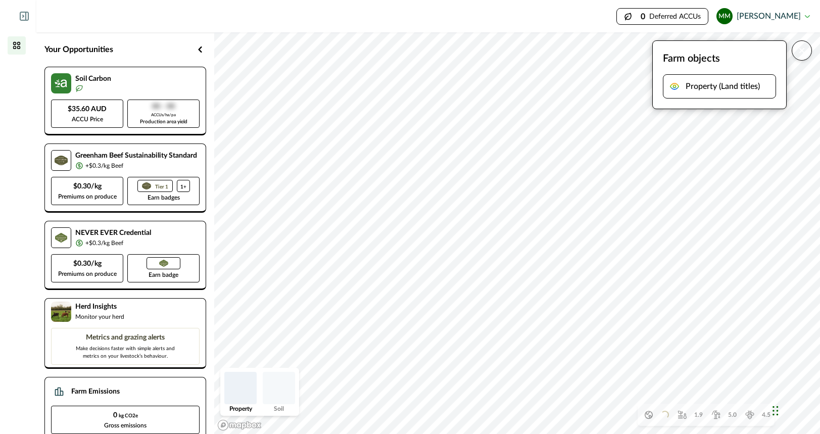
click at [731, 91] on p "Property (Land titles)" at bounding box center [723, 86] width 74 height 12
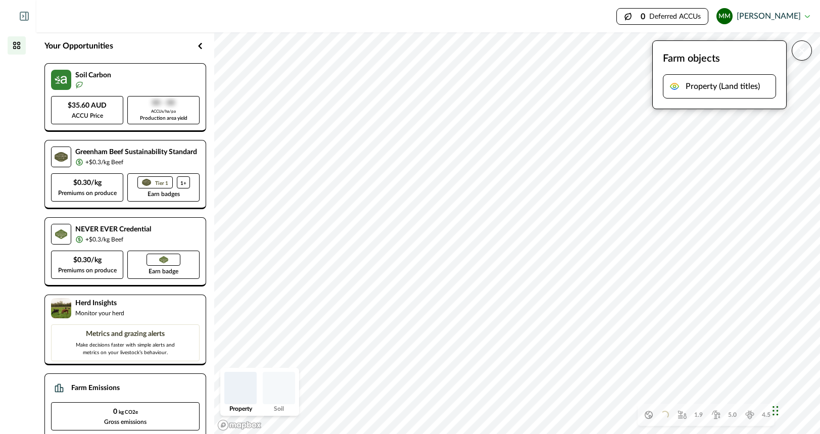
scroll to position [5, 0]
click at [19, 18] on div at bounding box center [18, 16] width 36 height 32
click at [12, 18] on img at bounding box center [9, 16] width 15 height 9
click at [17, 44] on icon at bounding box center [17, 45] width 10 height 10
click at [19, 66] on icon at bounding box center [17, 68] width 10 height 10
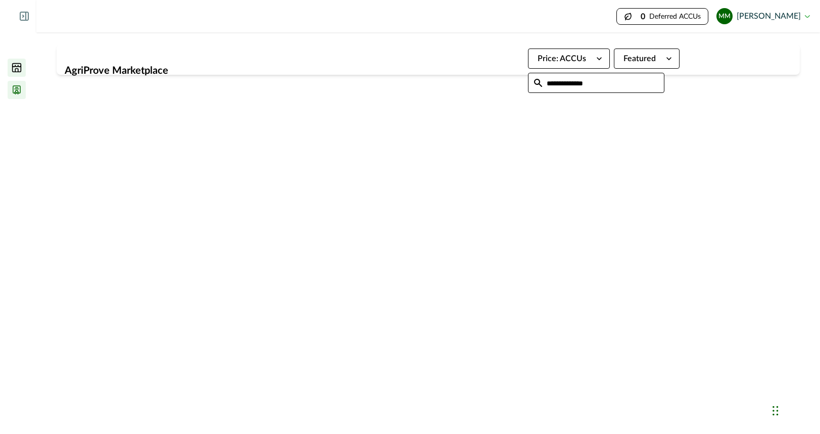
click at [18, 96] on li at bounding box center [17, 90] width 18 height 18
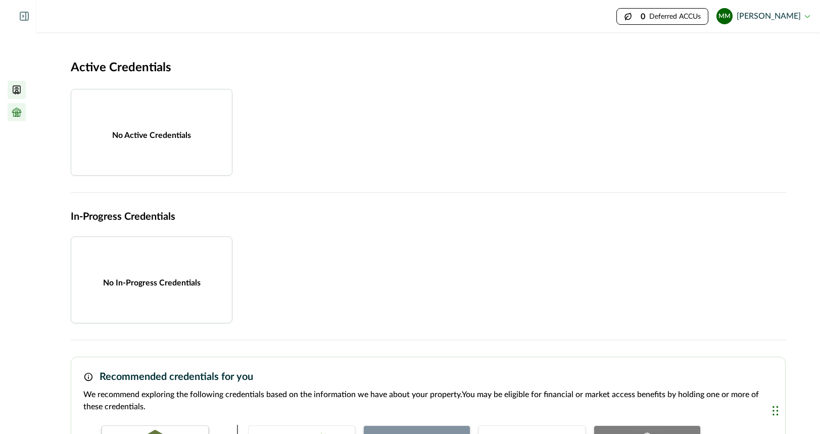
click at [13, 112] on icon at bounding box center [17, 112] width 10 height 10
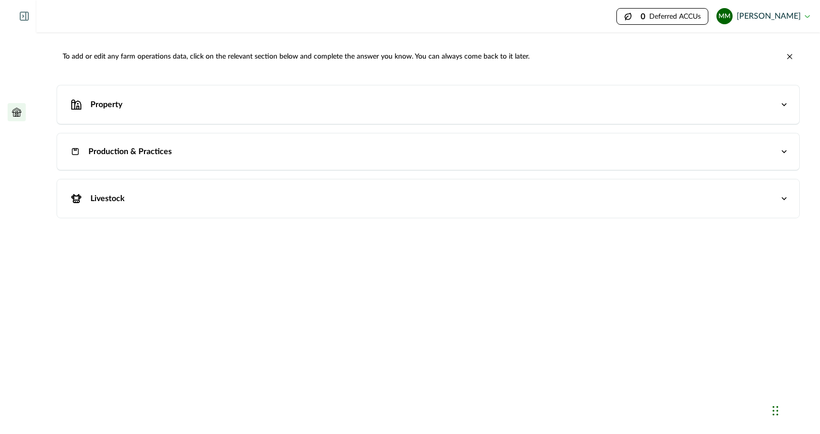
click at [118, 108] on p "Property" at bounding box center [106, 105] width 32 height 12
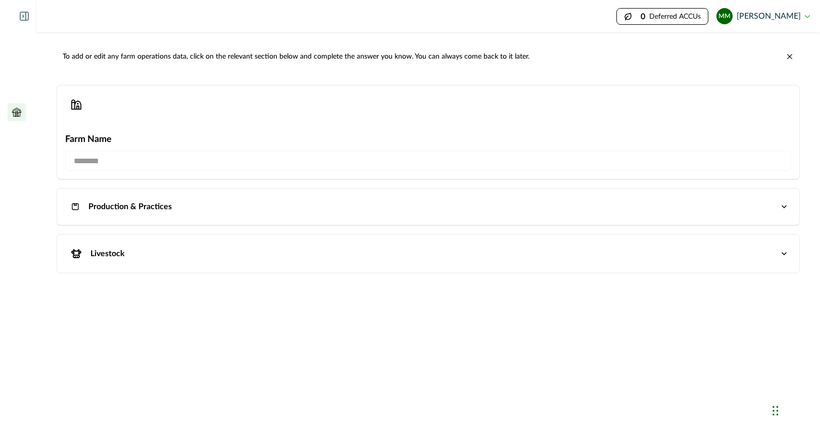
click at [101, 133] on p "Farm Name" at bounding box center [428, 140] width 726 height 14
click at [100, 146] on p "Farm Name" at bounding box center [428, 140] width 726 height 14
click at [99, 119] on button "Property" at bounding box center [428, 104] width 742 height 38
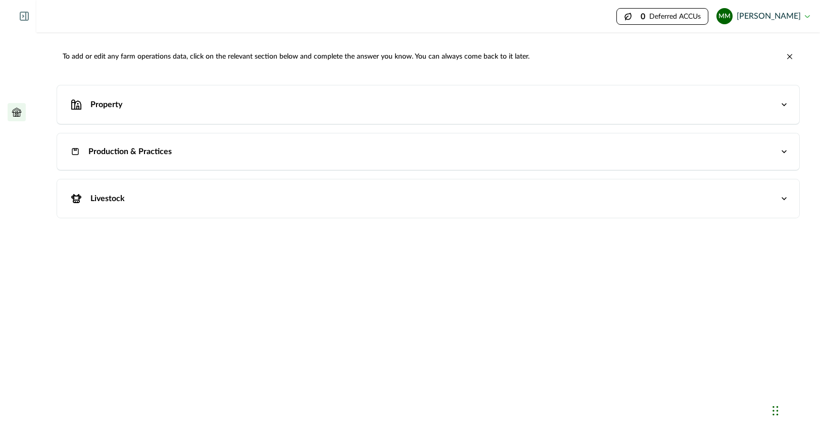
click at [84, 107] on div "button" at bounding box center [76, 104] width 18 height 18
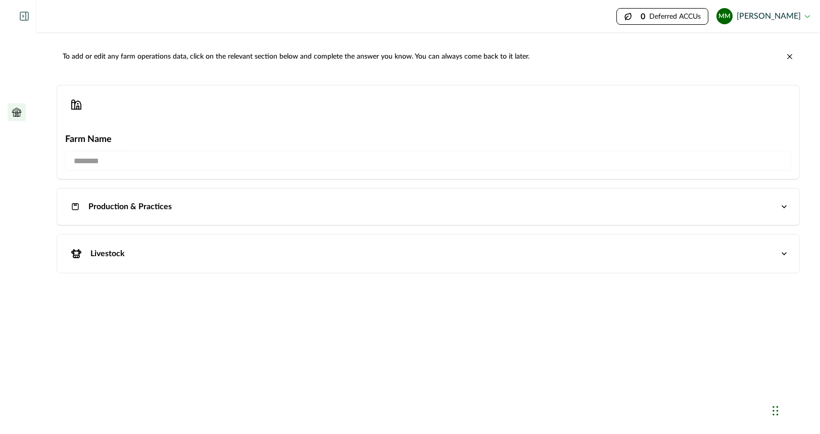
click at [476, 114] on button "Property" at bounding box center [428, 104] width 742 height 38
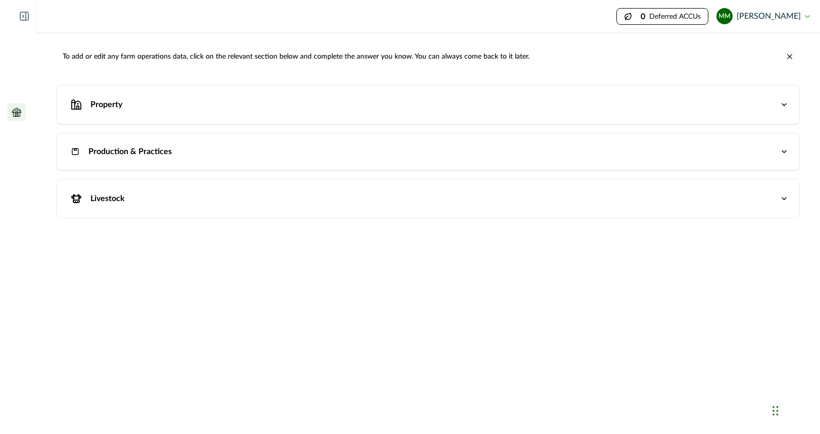
click at [433, 112] on div "Property" at bounding box center [423, 104] width 712 height 18
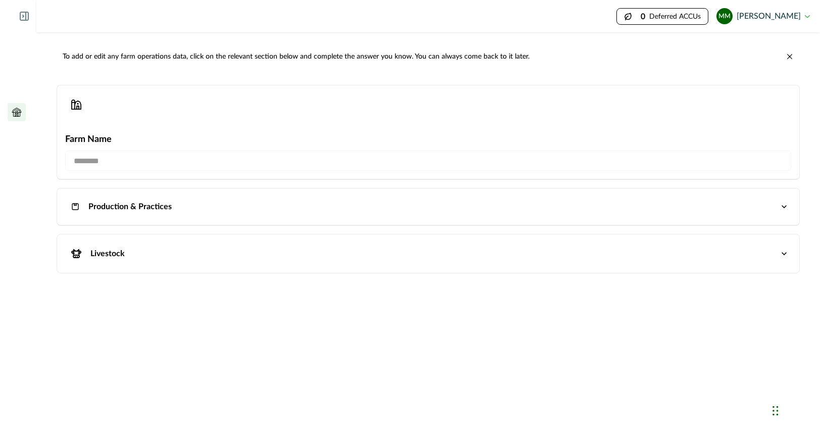
click at [89, 145] on p "Farm Name" at bounding box center [428, 140] width 726 height 14
click at [756, 21] on button "MM [PERSON_NAME]" at bounding box center [762, 16] width 93 height 24
click at [669, 17] on p "Deferred ACCUs" at bounding box center [675, 17] width 52 height 8
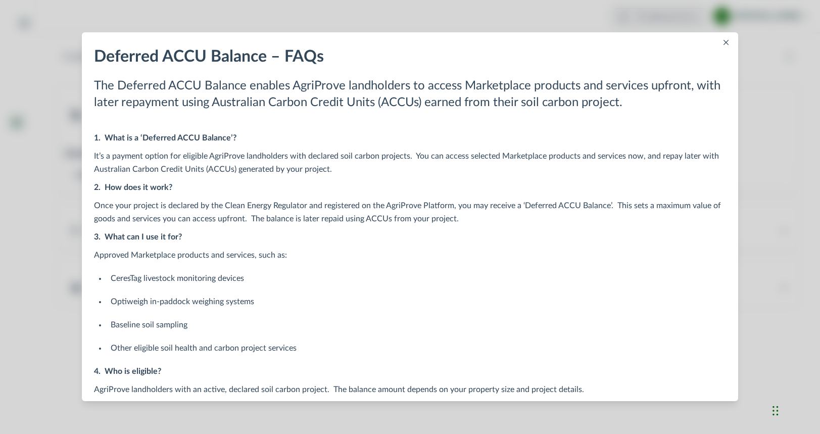
click at [725, 38] on button "Close" at bounding box center [726, 42] width 12 height 12
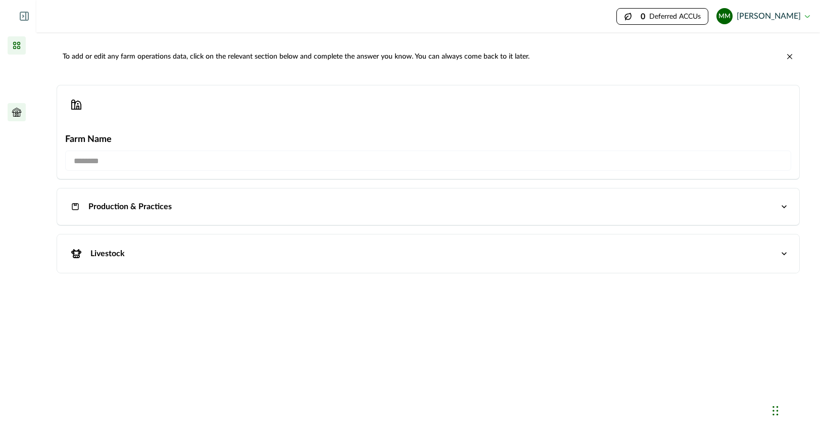
click at [13, 50] on icon at bounding box center [17, 45] width 10 height 10
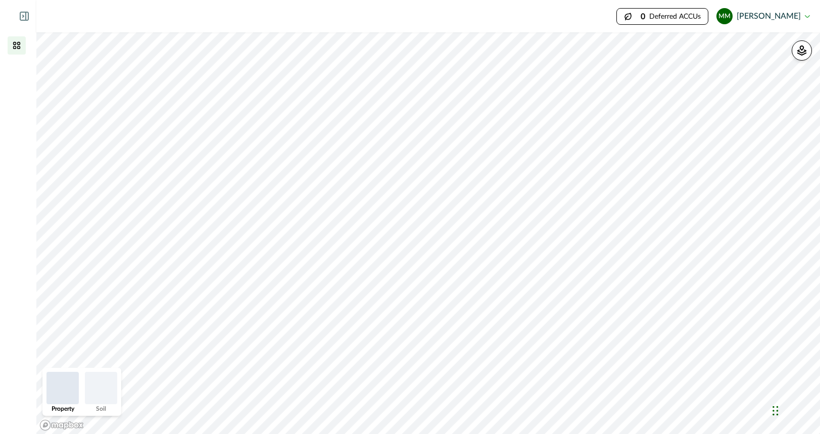
click at [74, 15] on div "Impersonation Mode 0 Deferred ACCUs MM [PERSON_NAME] Sign out" at bounding box center [428, 16] width 784 height 32
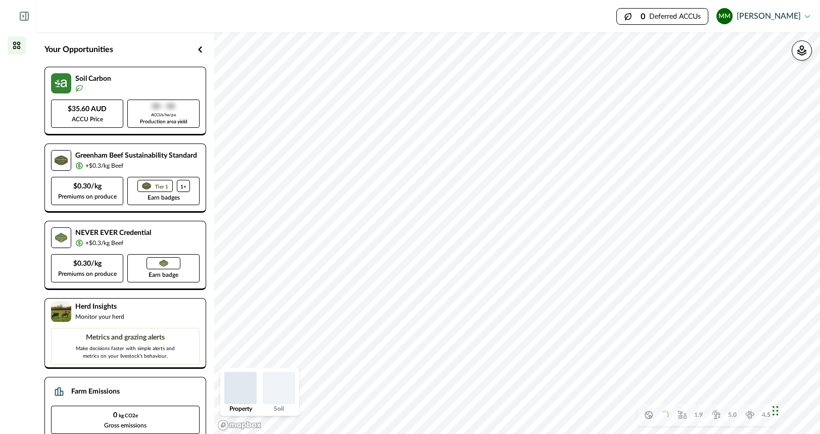
click at [82, 52] on p "Your Opportunities" at bounding box center [78, 49] width 69 height 12
click at [200, 48] on icon "button" at bounding box center [200, 49] width 4 height 6
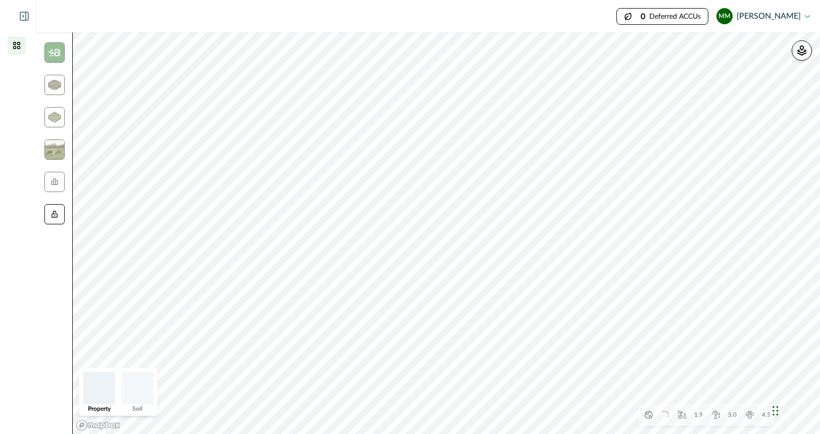
click at [57, 214] on icon at bounding box center [55, 214] width 6 height 6
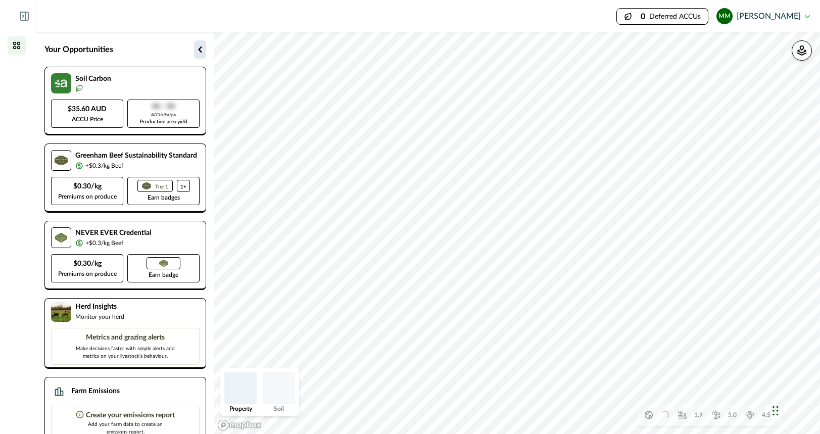
click at [197, 46] on icon "button" at bounding box center [200, 49] width 12 height 12
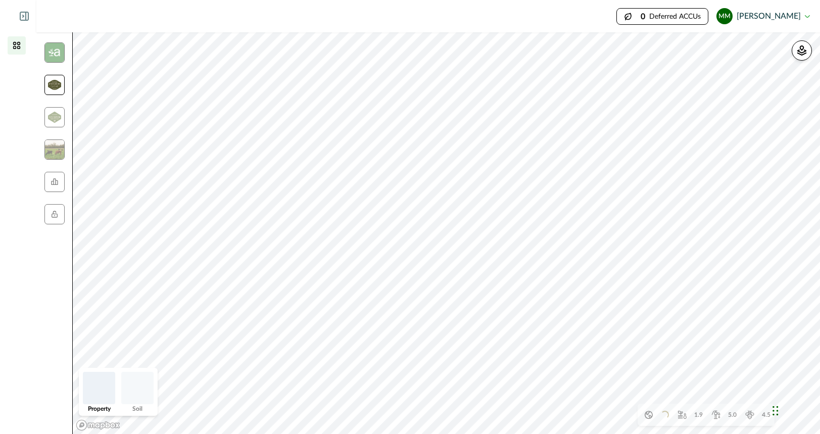
click at [56, 83] on img at bounding box center [54, 85] width 13 height 10
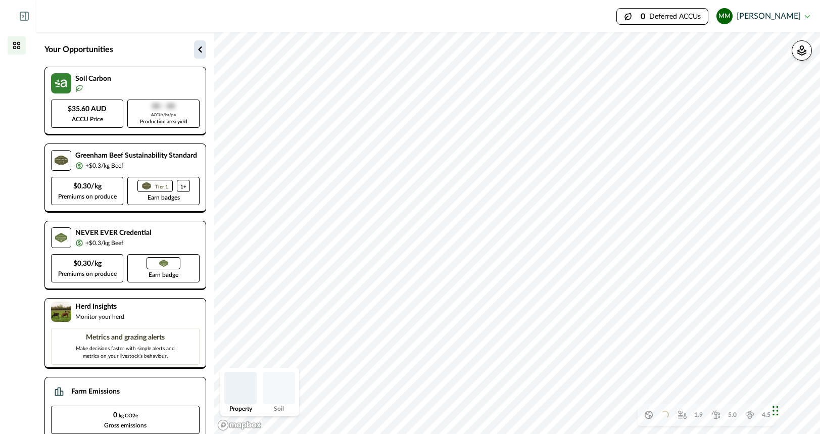
click at [200, 48] on icon "button" at bounding box center [200, 49] width 4 height 6
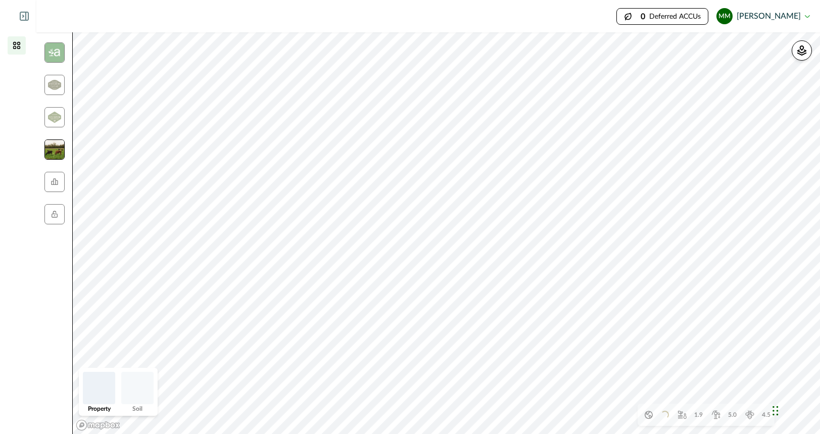
click at [59, 147] on img at bounding box center [54, 149] width 20 height 20
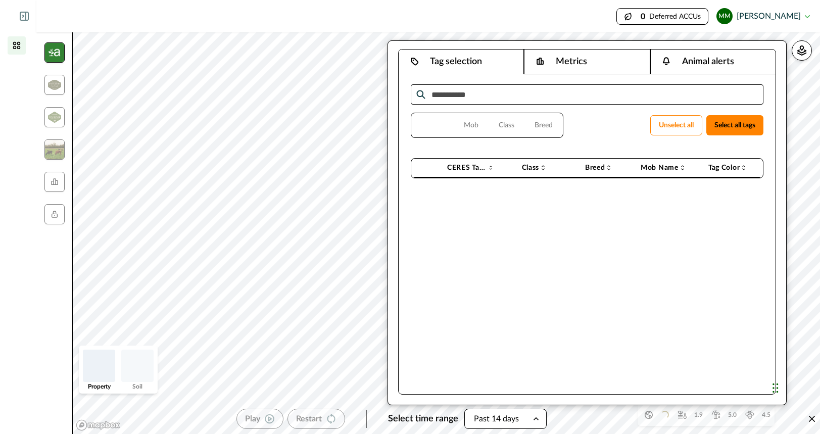
click at [57, 53] on img at bounding box center [54, 52] width 20 height 20
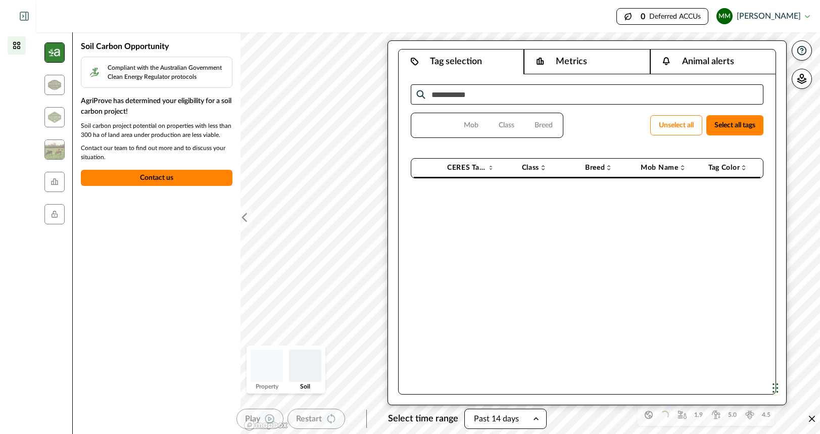
click at [55, 55] on img at bounding box center [54, 52] width 20 height 20
click at [55, 82] on img at bounding box center [54, 85] width 13 height 10
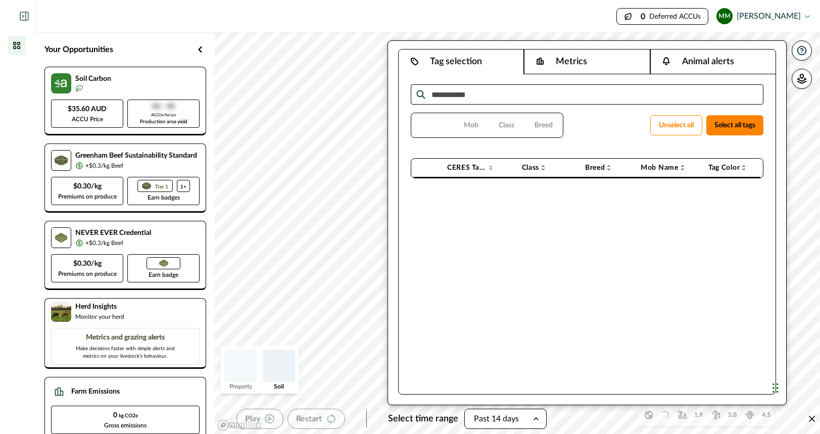
click at [13, 13] on img at bounding box center [9, 16] width 15 height 9
click at [28, 15] on icon at bounding box center [24, 16] width 9 height 9
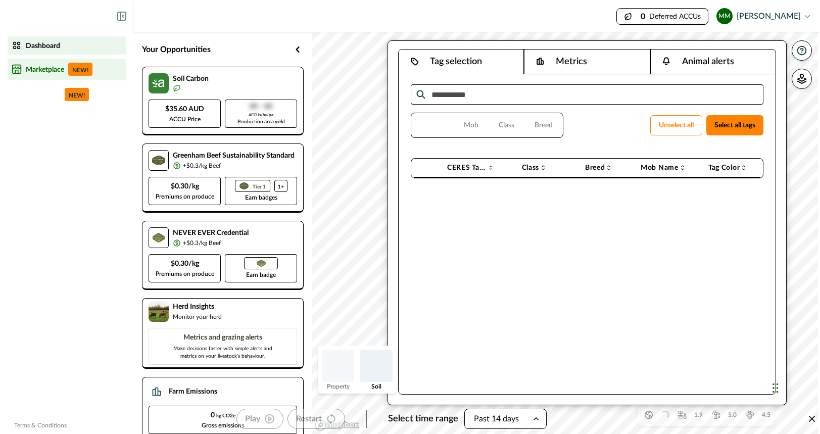
click at [48, 66] on p "Marketplace" at bounding box center [45, 69] width 38 height 8
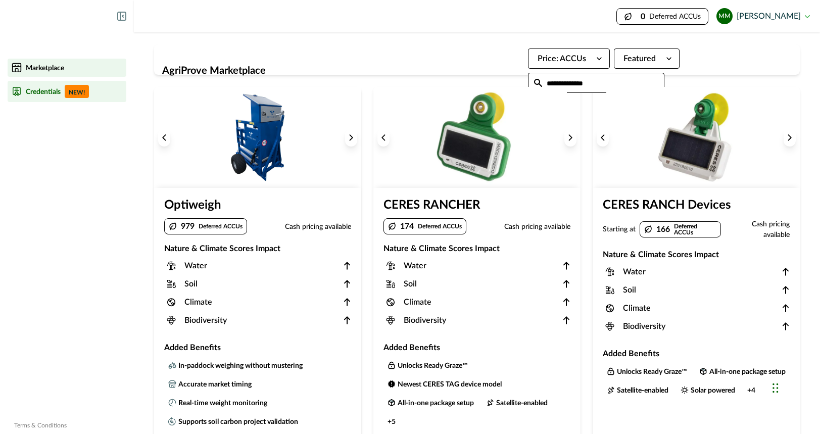
click at [47, 93] on p "Credentials" at bounding box center [43, 91] width 35 height 8
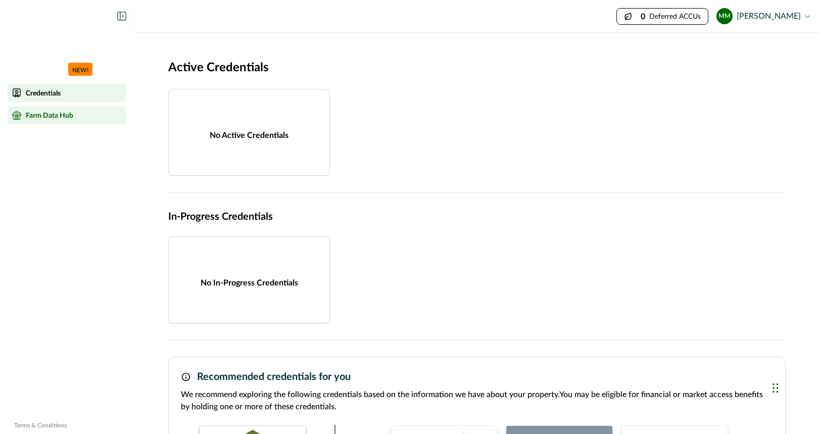
click at [51, 117] on p "Farm Data Hub" at bounding box center [49, 115] width 47 height 8
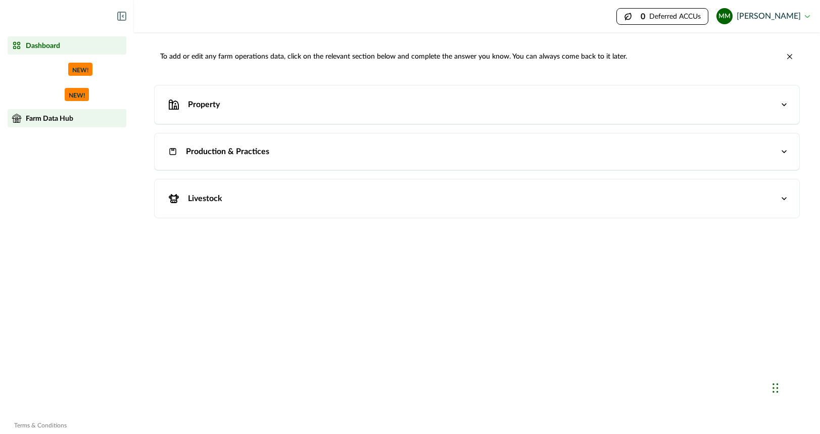
click at [48, 44] on p "Dashboard" at bounding box center [43, 45] width 34 height 8
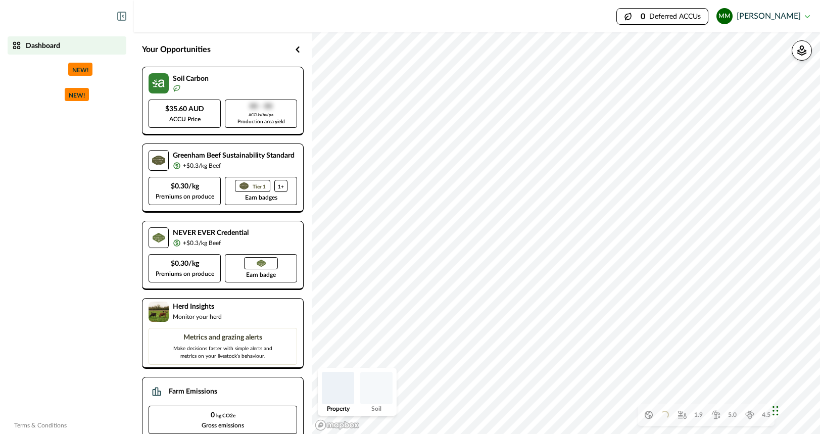
click at [121, 14] on icon at bounding box center [121, 16] width 9 height 9
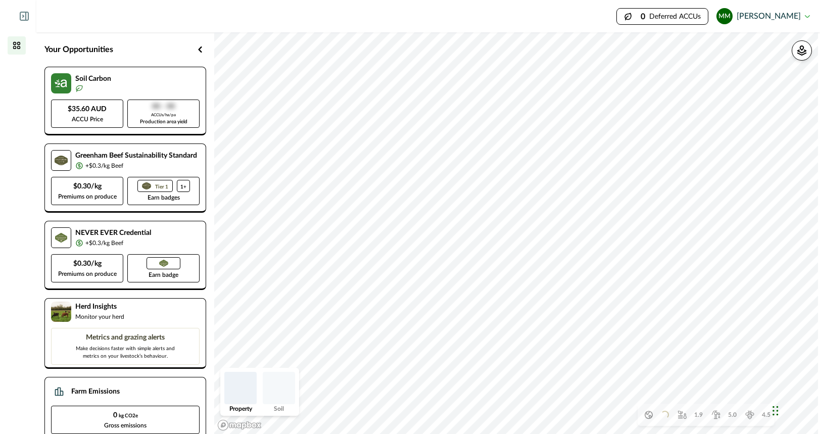
click at [25, 15] on icon at bounding box center [24, 16] width 9 height 9
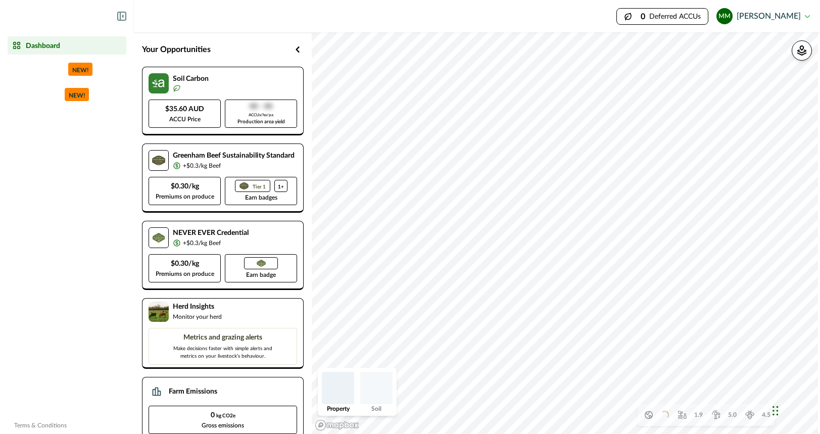
click at [51, 44] on p "Dashboard" at bounding box center [43, 45] width 34 height 8
